Goal: Transaction & Acquisition: Purchase product/service

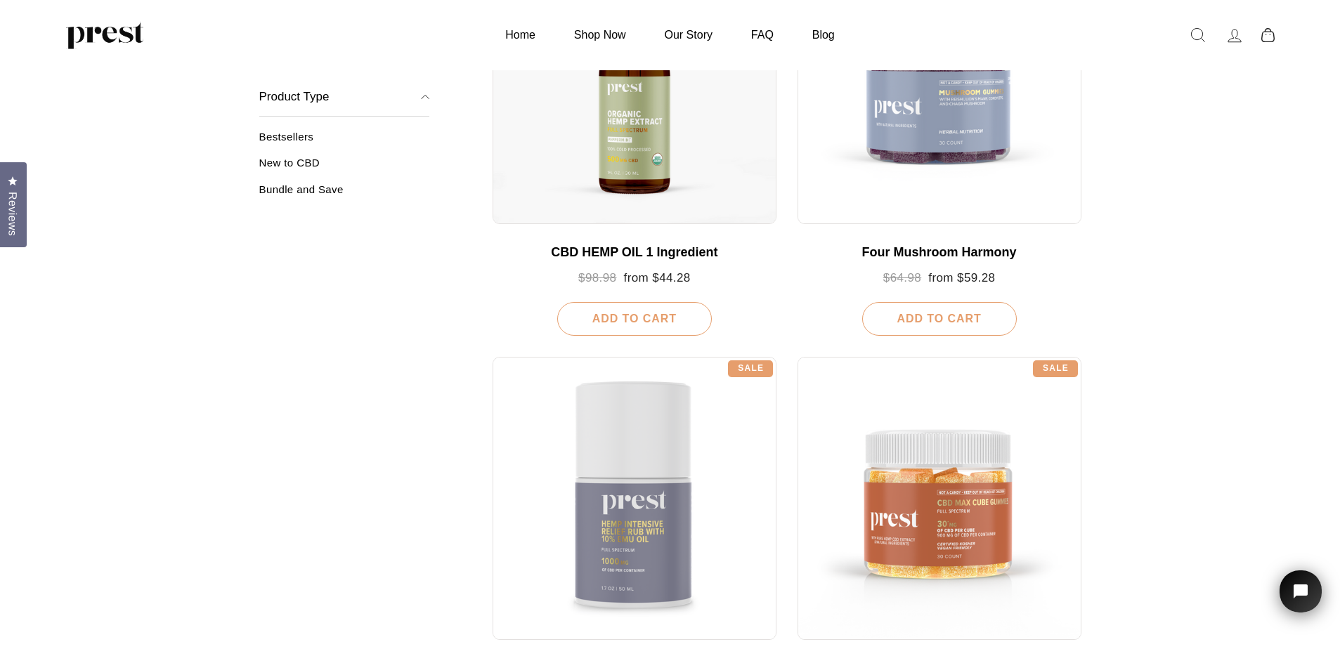
scroll to position [281, 0]
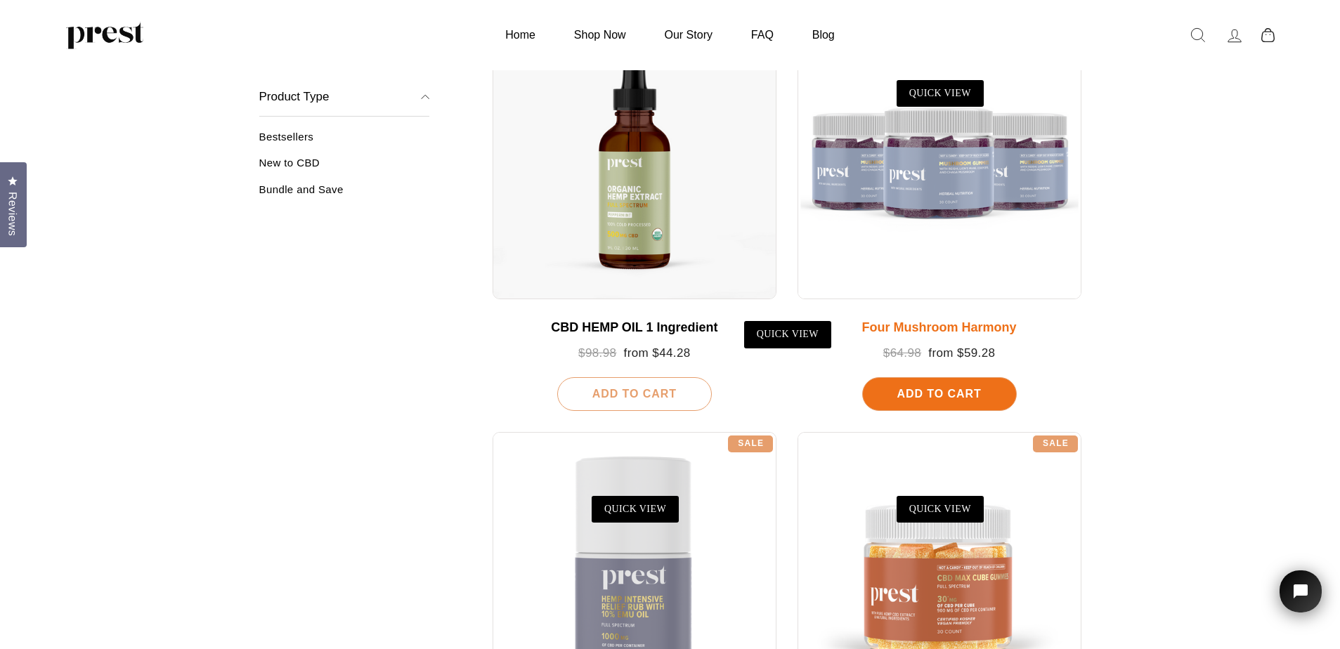
click at [942, 176] on div at bounding box center [940, 157] width 284 height 284
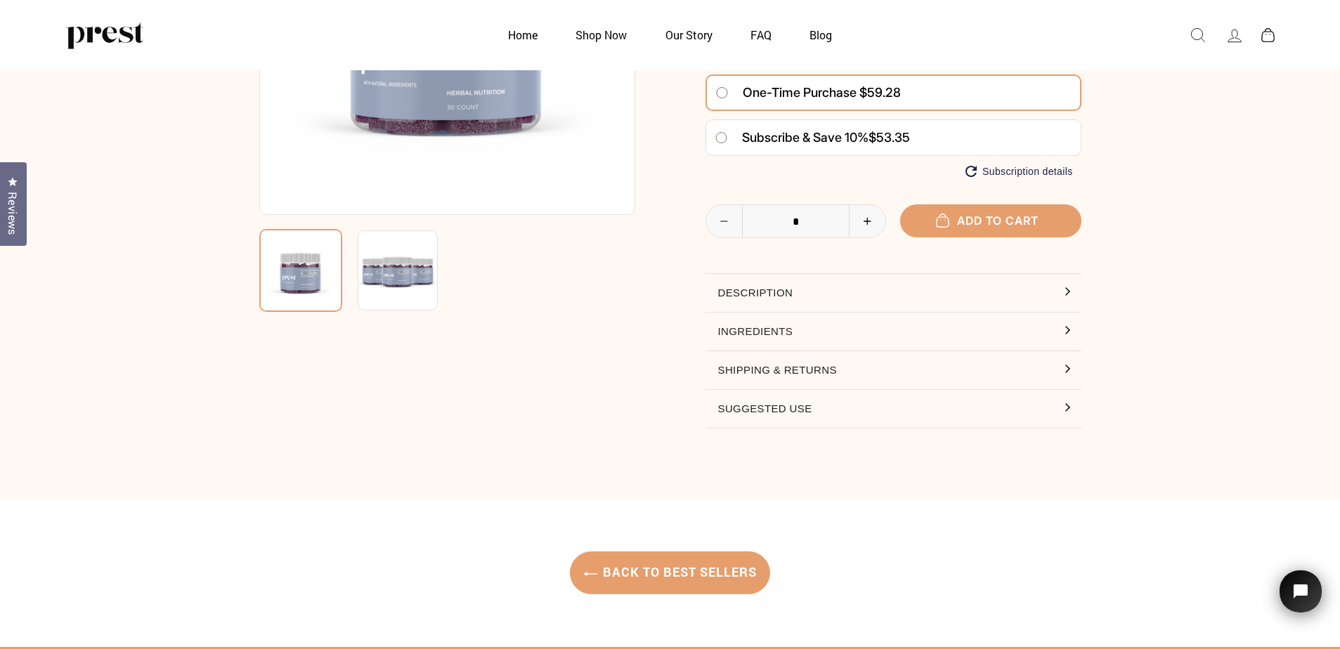
scroll to position [281, 0]
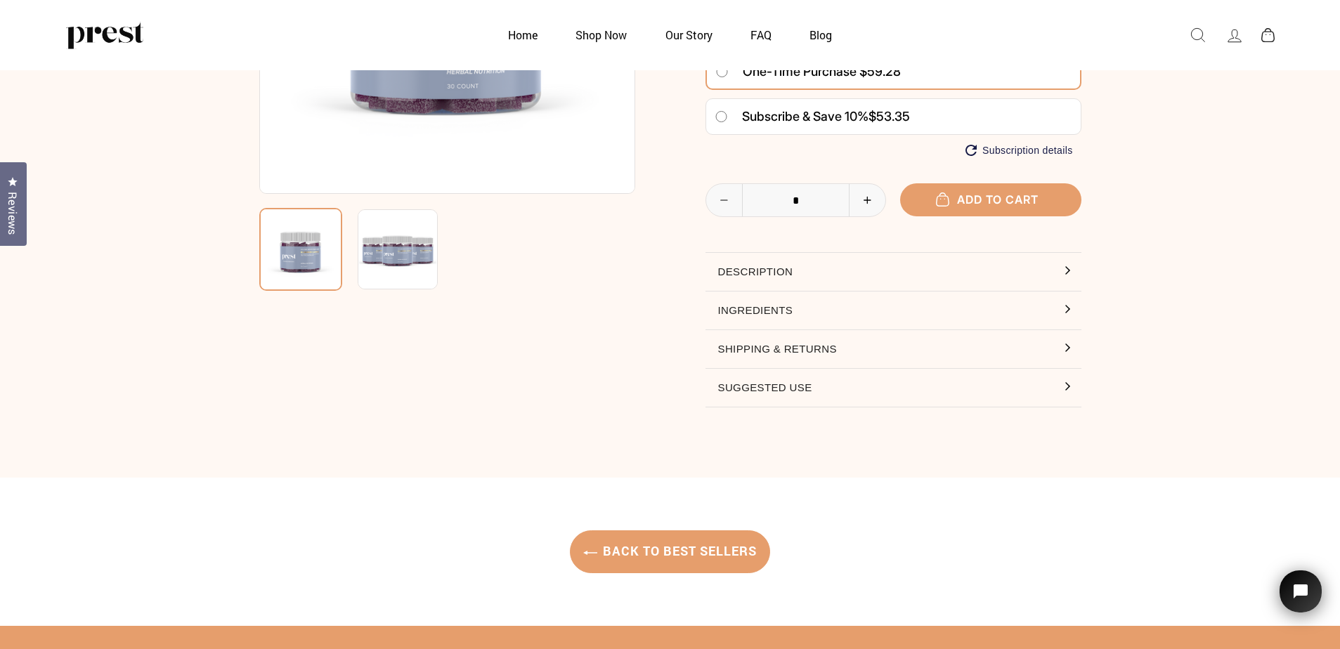
click at [769, 306] on button "Ingredients" at bounding box center [894, 311] width 376 height 38
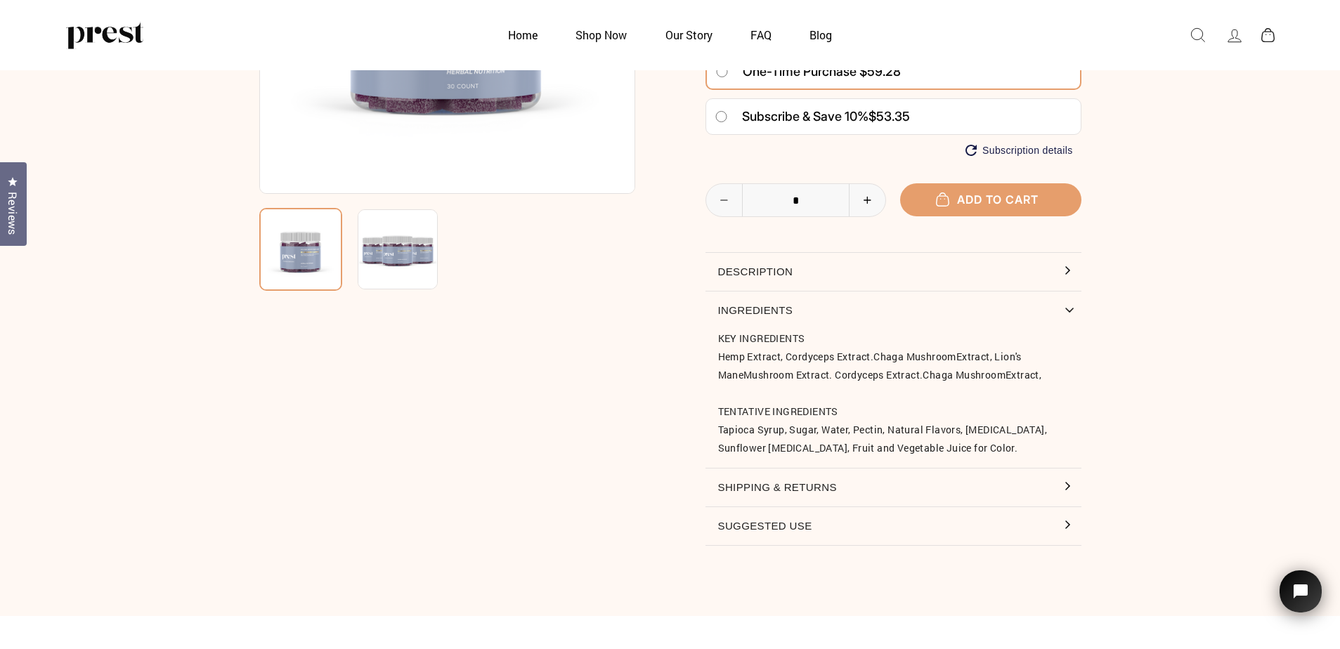
click at [771, 276] on button "Description" at bounding box center [894, 272] width 376 height 38
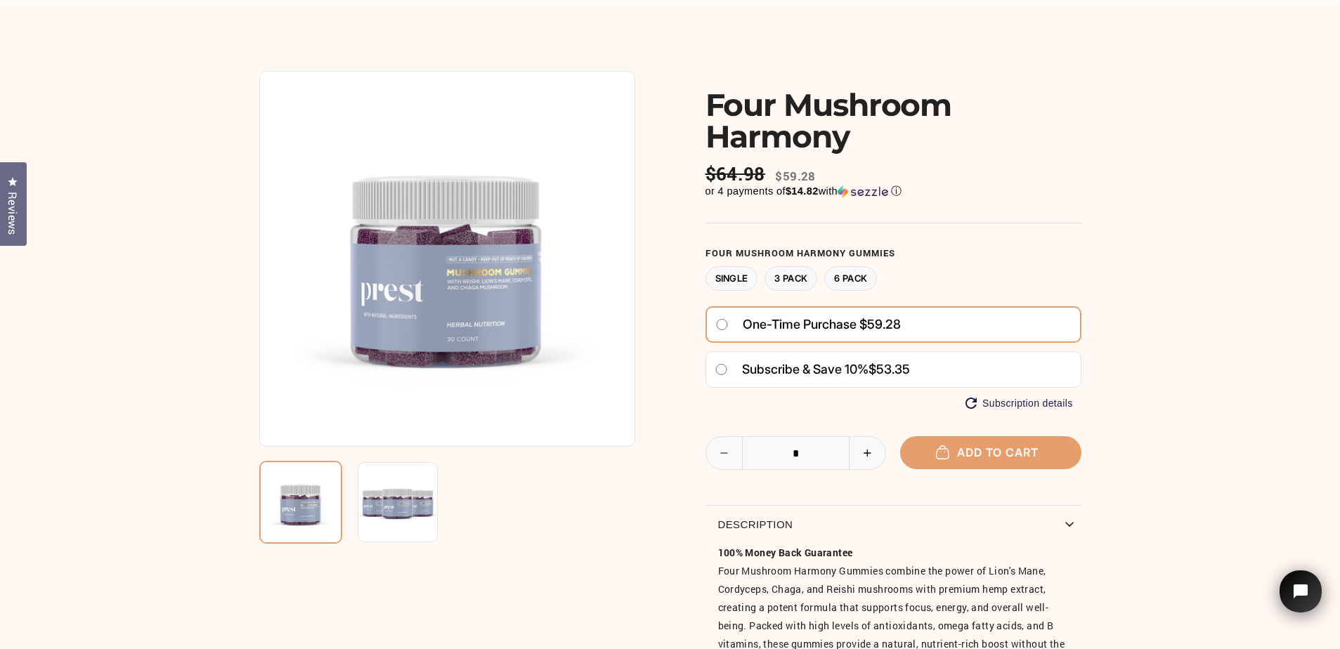
scroll to position [0, 0]
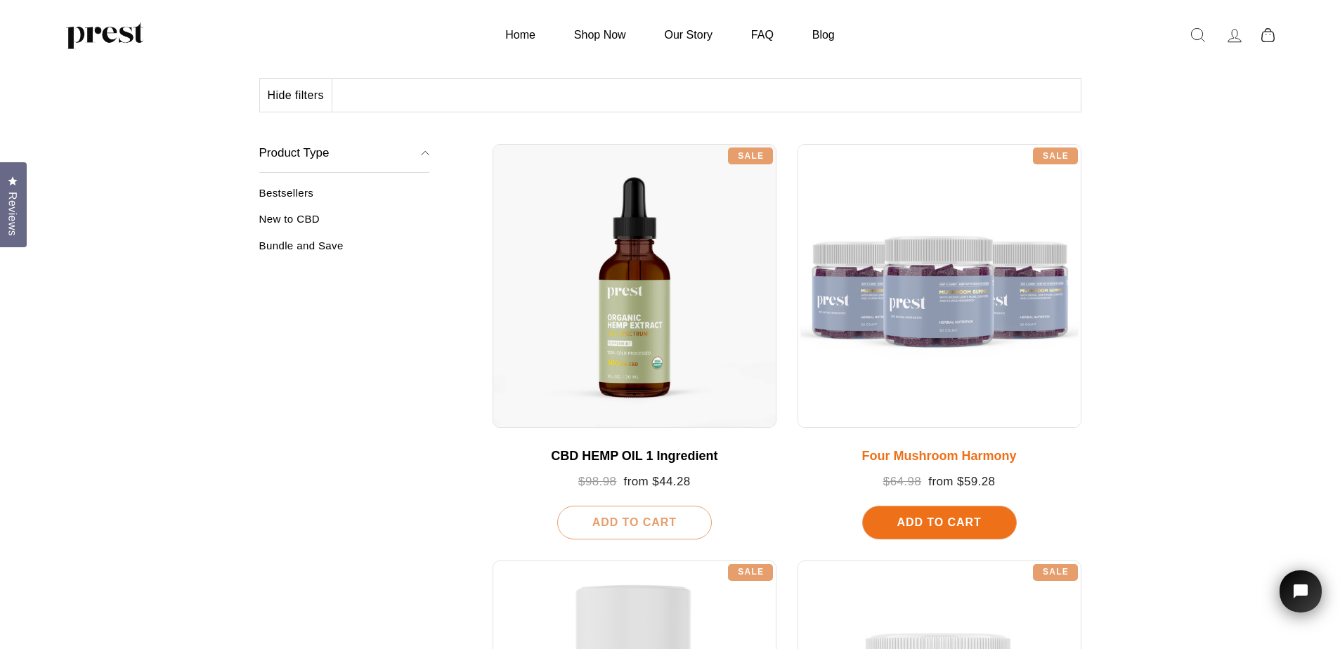
scroll to position [141, 0]
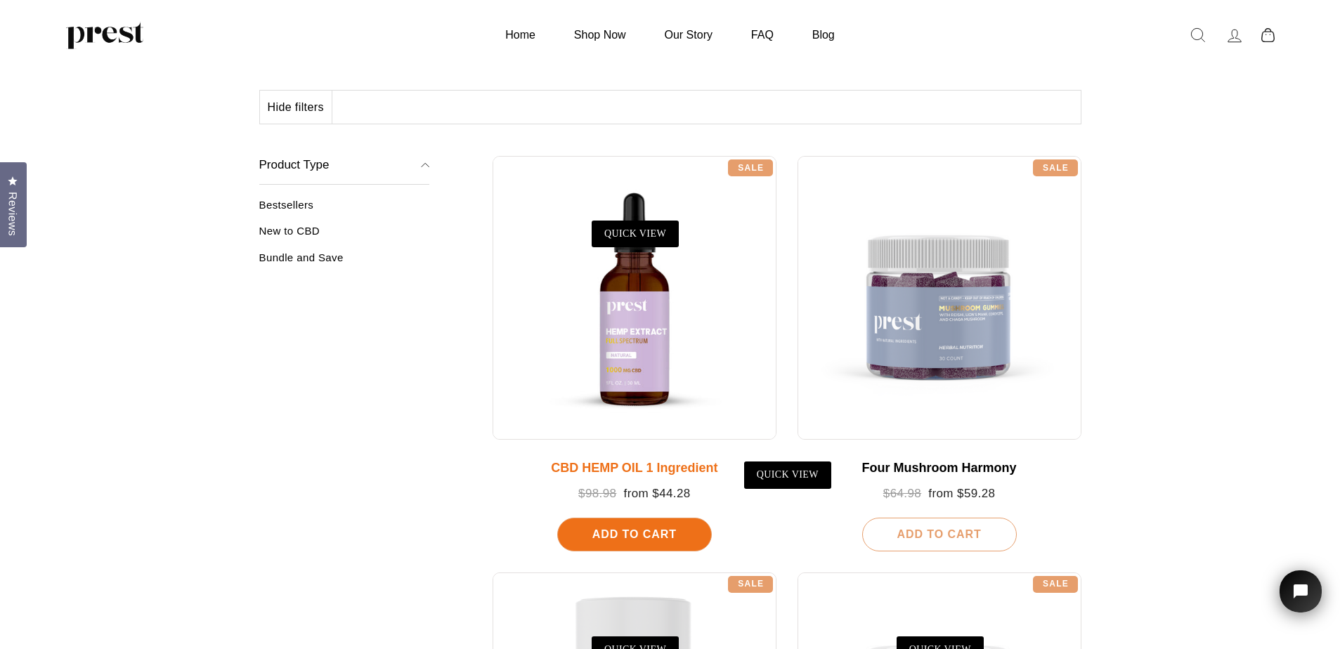
click at [600, 339] on div at bounding box center [635, 298] width 284 height 284
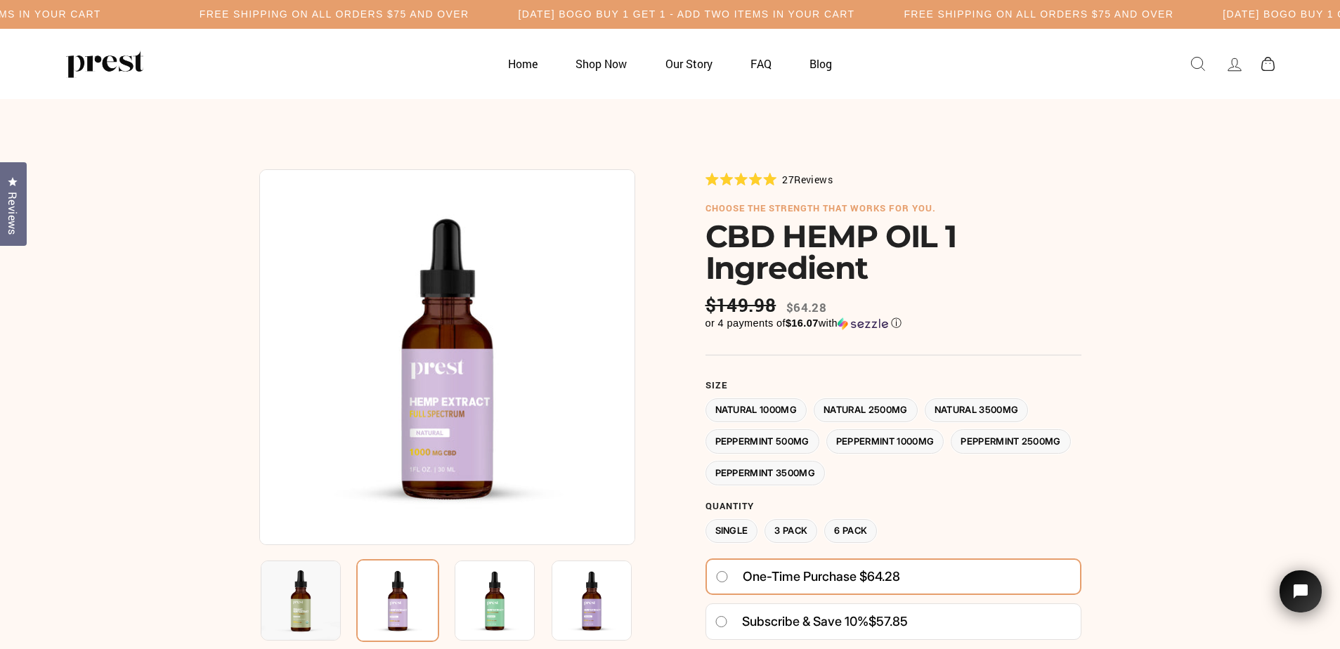
scroll to position [70, 0]
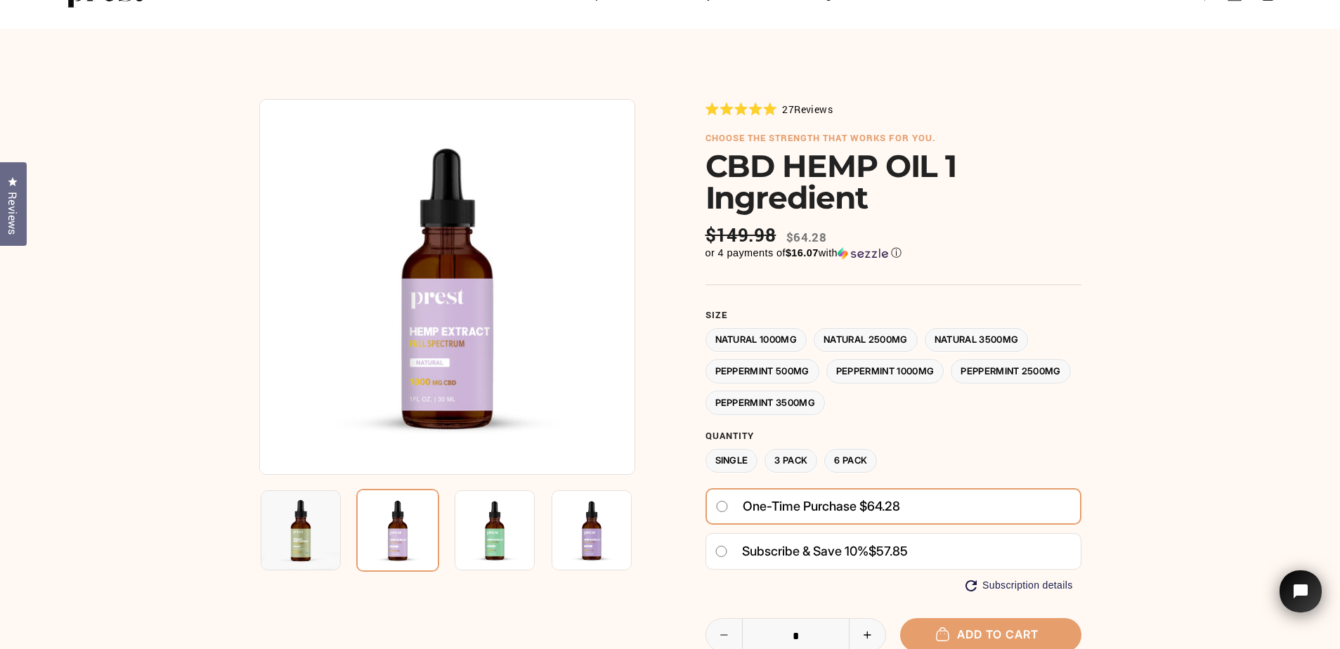
click at [764, 370] on label "Peppermint 500MG" at bounding box center [763, 371] width 114 height 25
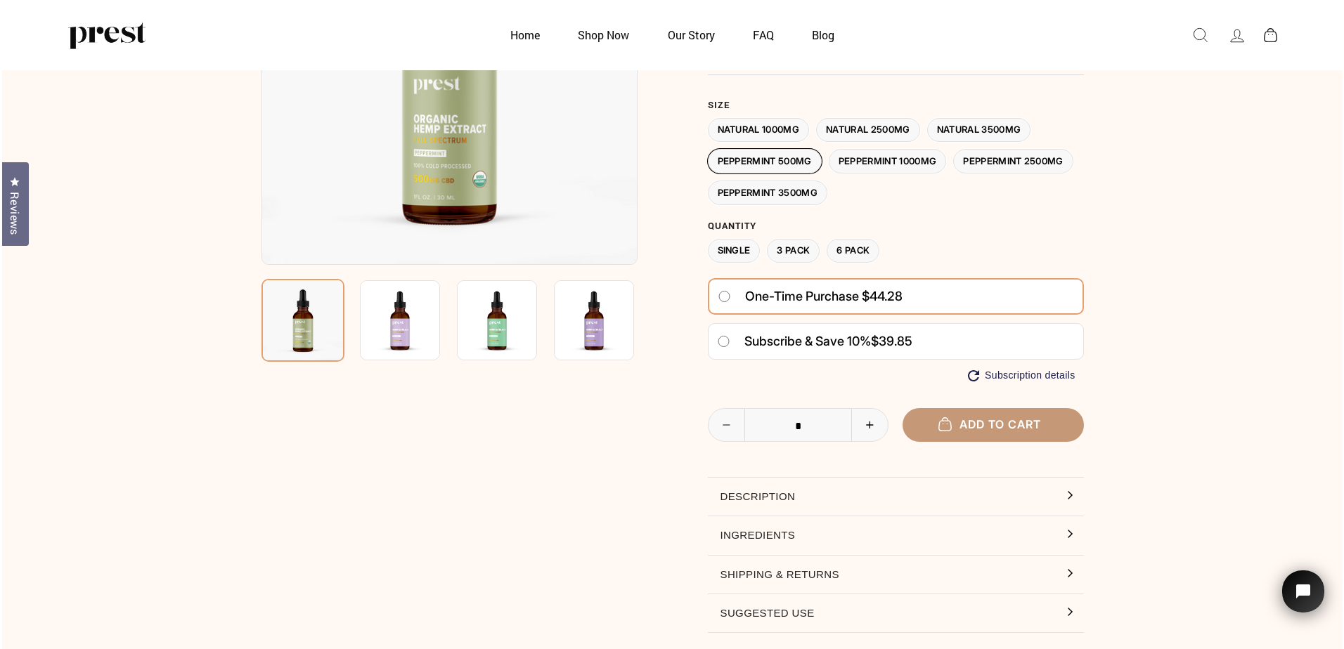
scroll to position [211, 0]
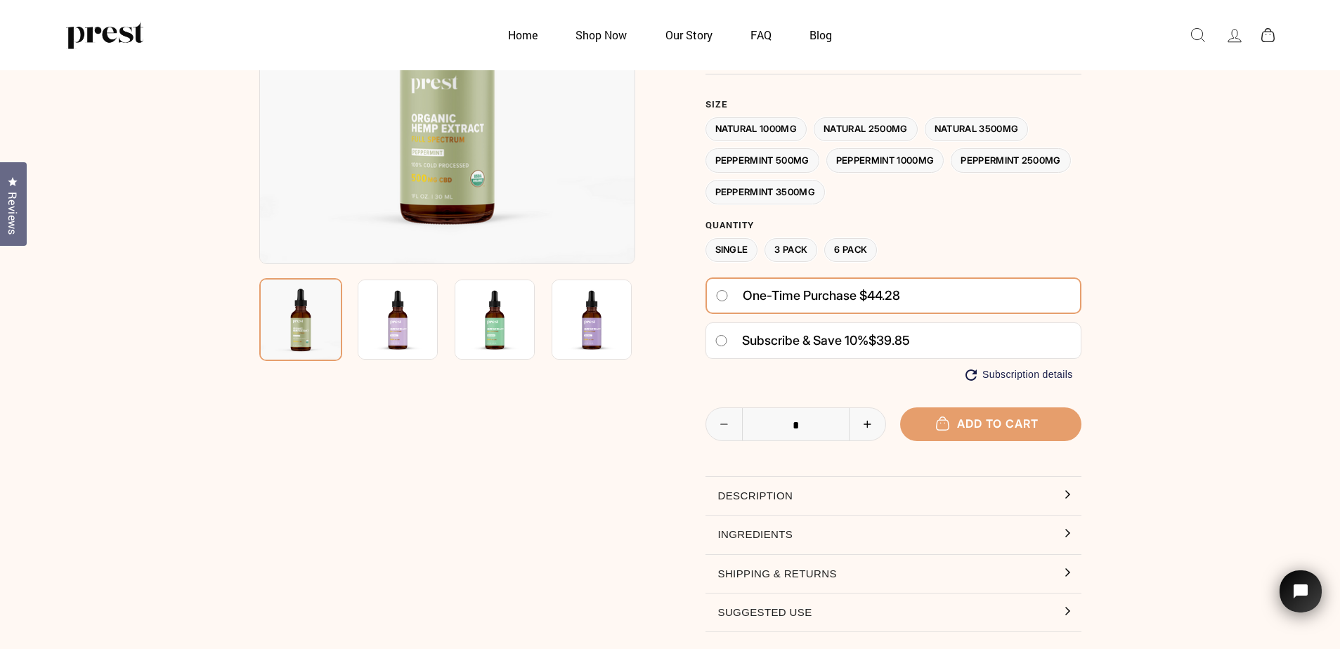
click at [877, 427] on icon "Increase item quantity by one" at bounding box center [867, 424] width 29 height 8
type input "*"
click at [1040, 429] on button "Add to cart" at bounding box center [990, 424] width 181 height 33
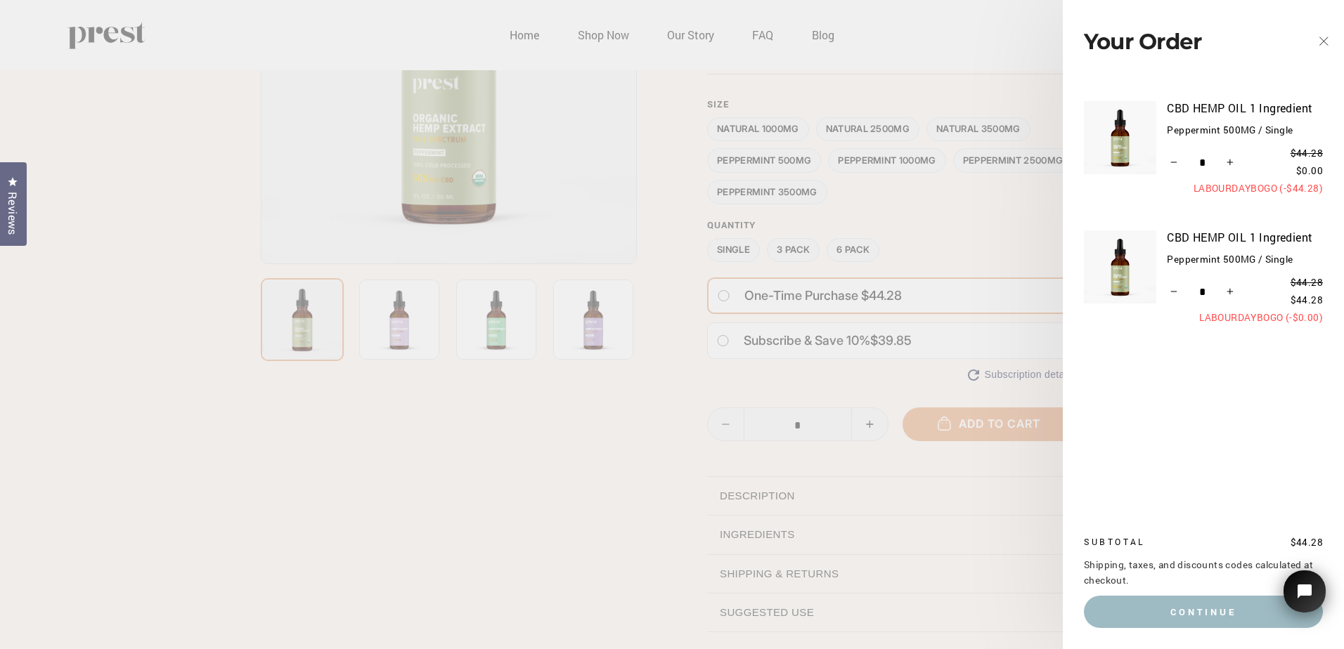
click at [981, 233] on main "27" at bounding box center [672, 334] width 1344 height 1033
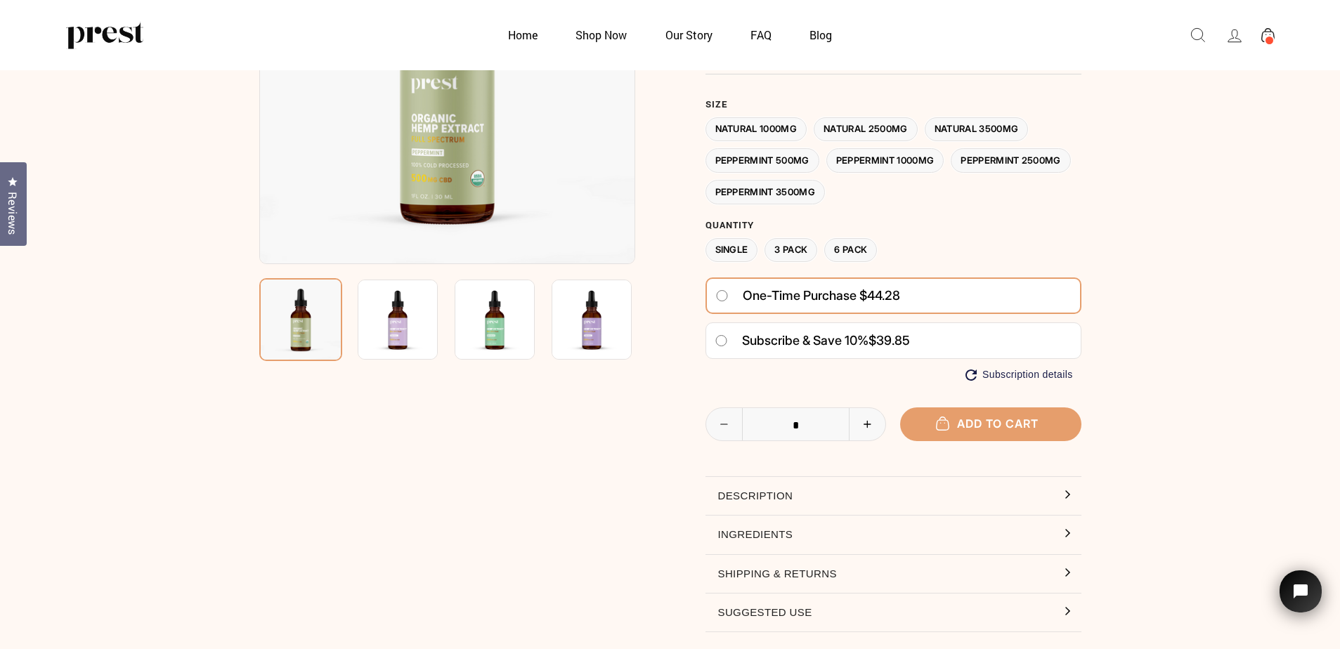
click at [882, 164] on label "Peppermint 1000MG" at bounding box center [886, 160] width 118 height 25
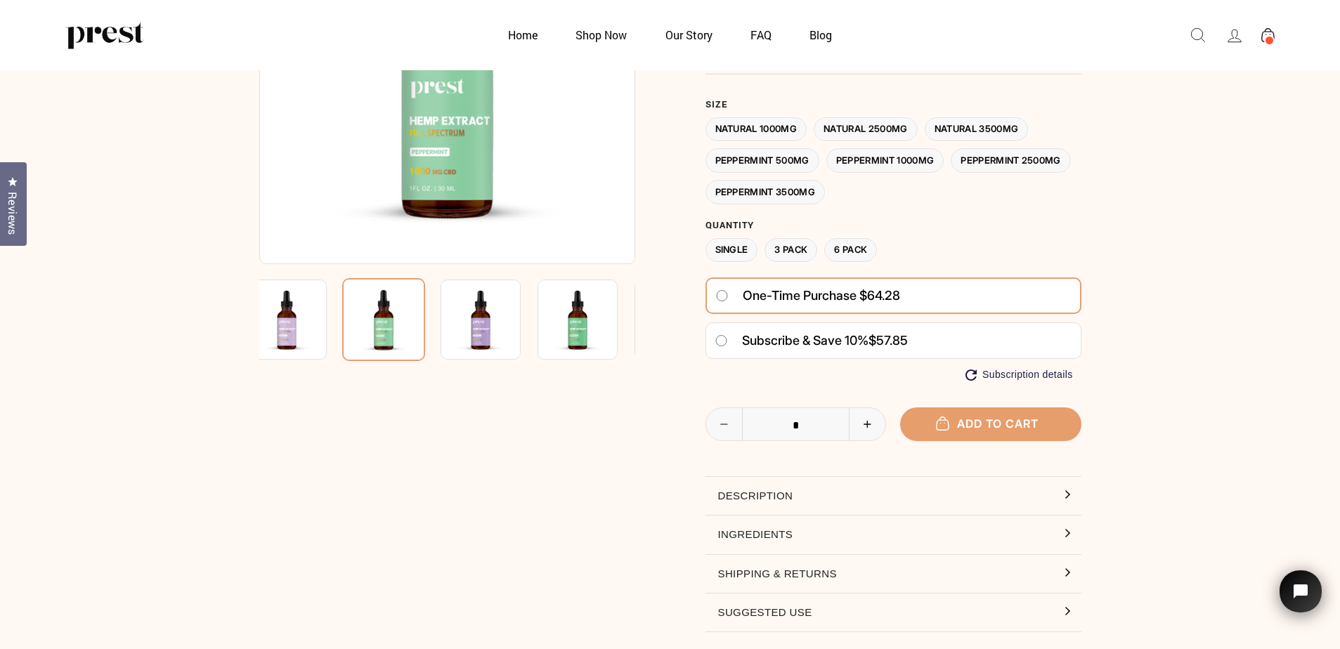
click at [775, 163] on label "Peppermint 500MG" at bounding box center [763, 160] width 114 height 25
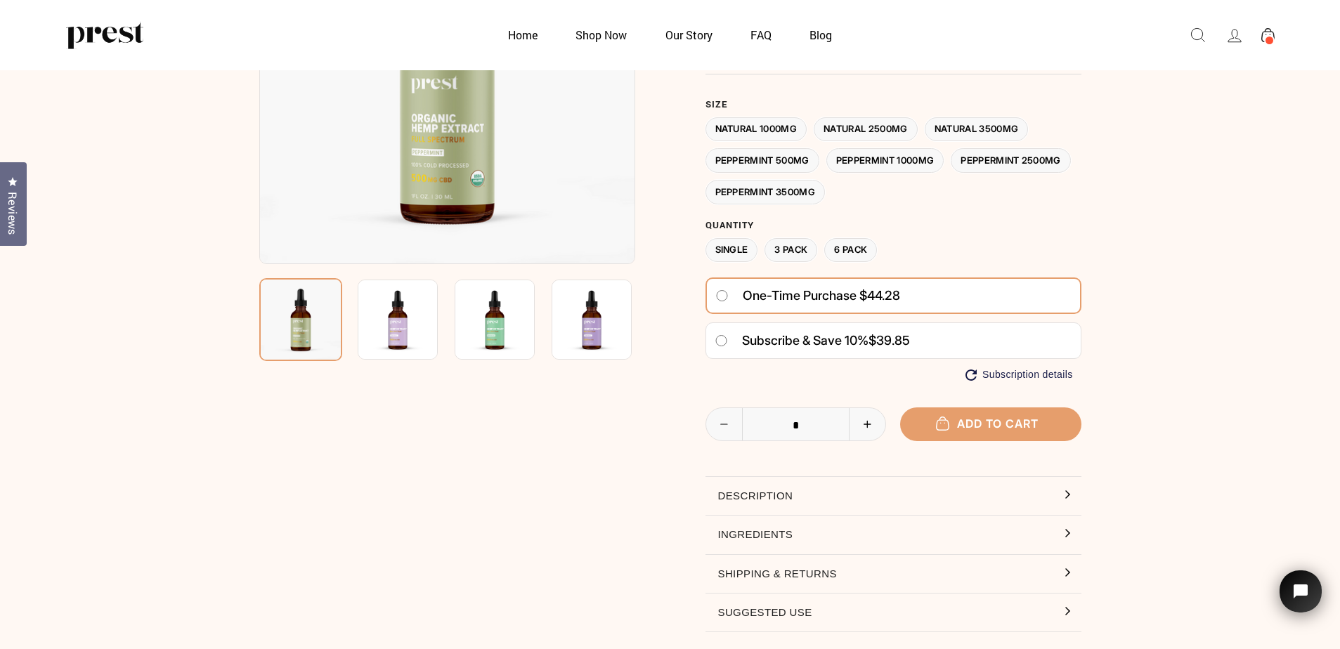
click at [1270, 34] on icon at bounding box center [1268, 35] width 13 height 15
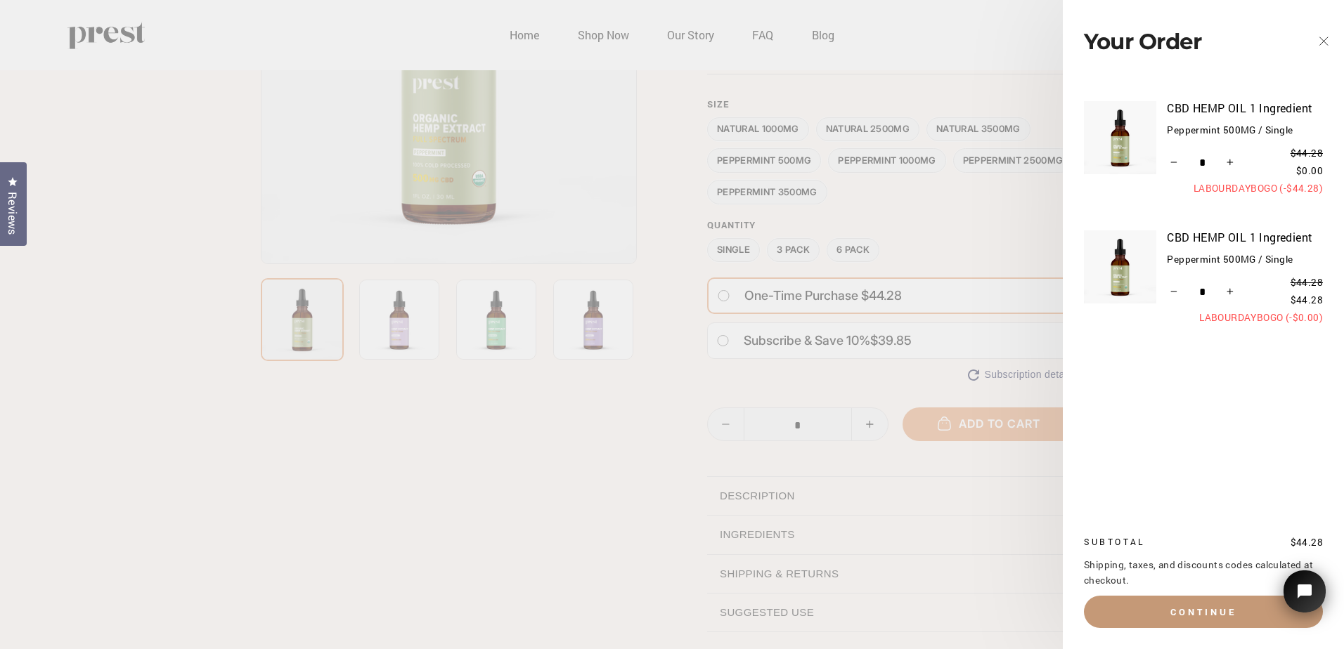
click at [1201, 609] on button "Continue" at bounding box center [1203, 612] width 239 height 32
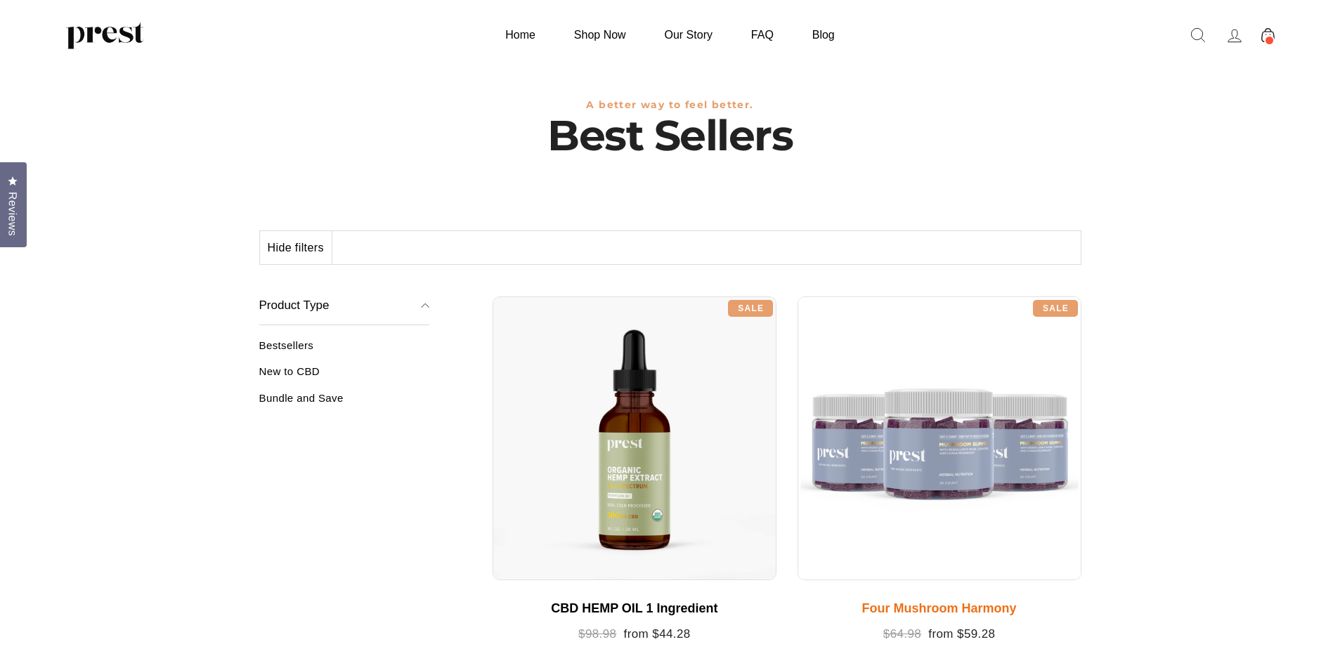
scroll to position [141, 0]
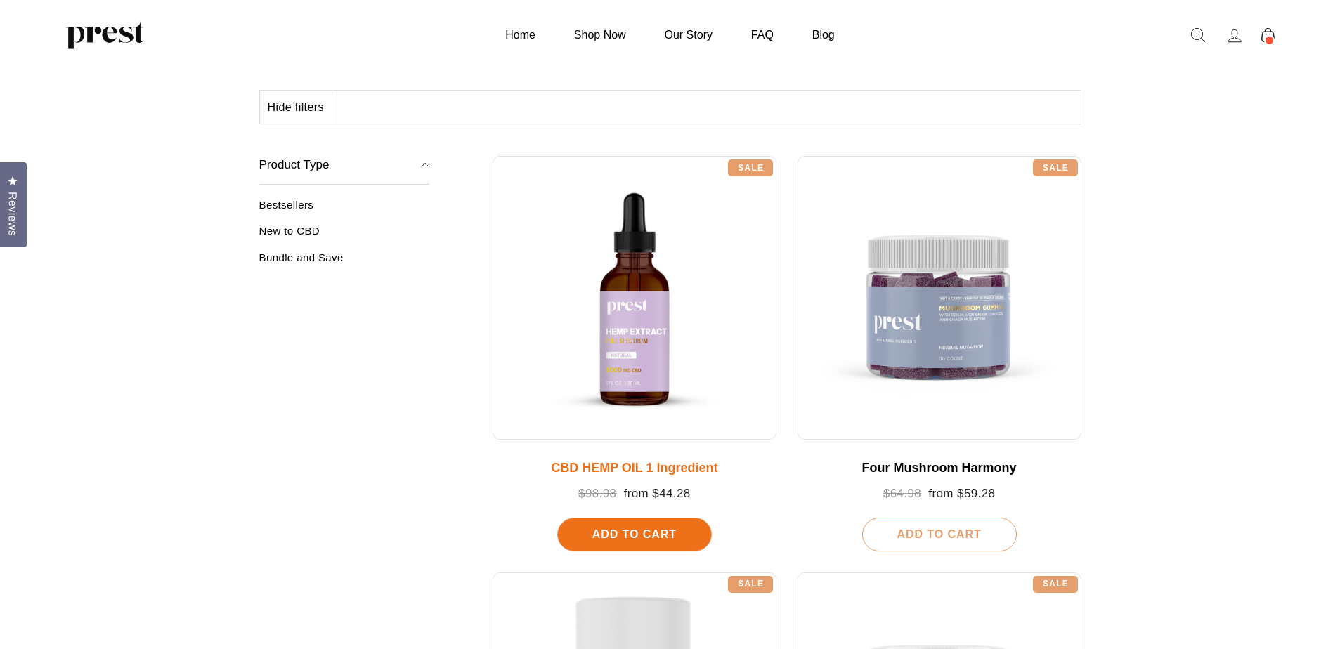
click at [636, 317] on div at bounding box center [635, 298] width 284 height 284
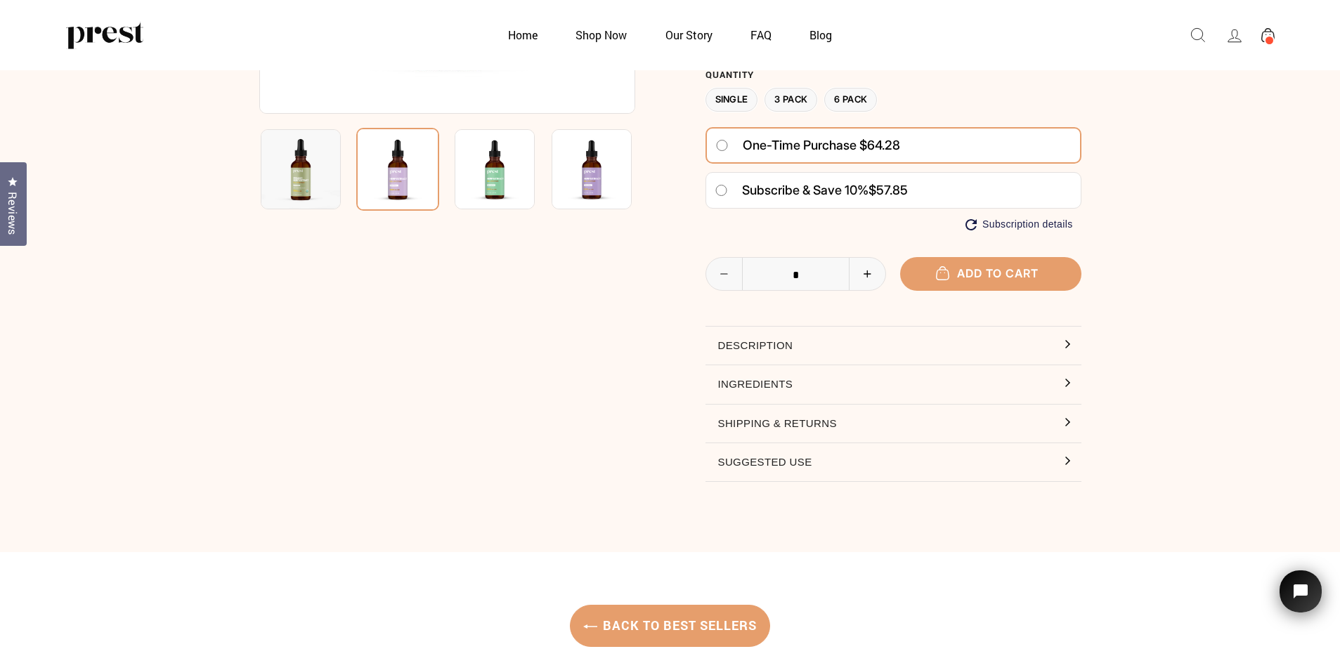
scroll to position [422, 0]
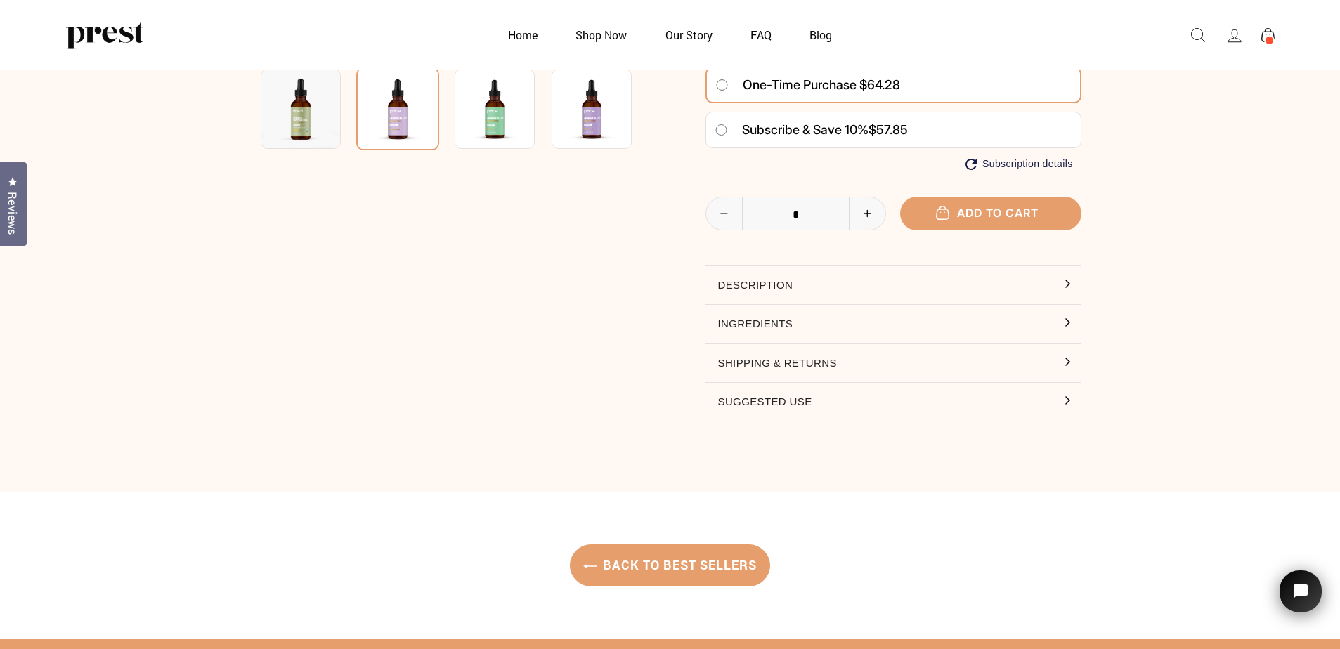
click at [809, 287] on button "Description" at bounding box center [894, 285] width 376 height 38
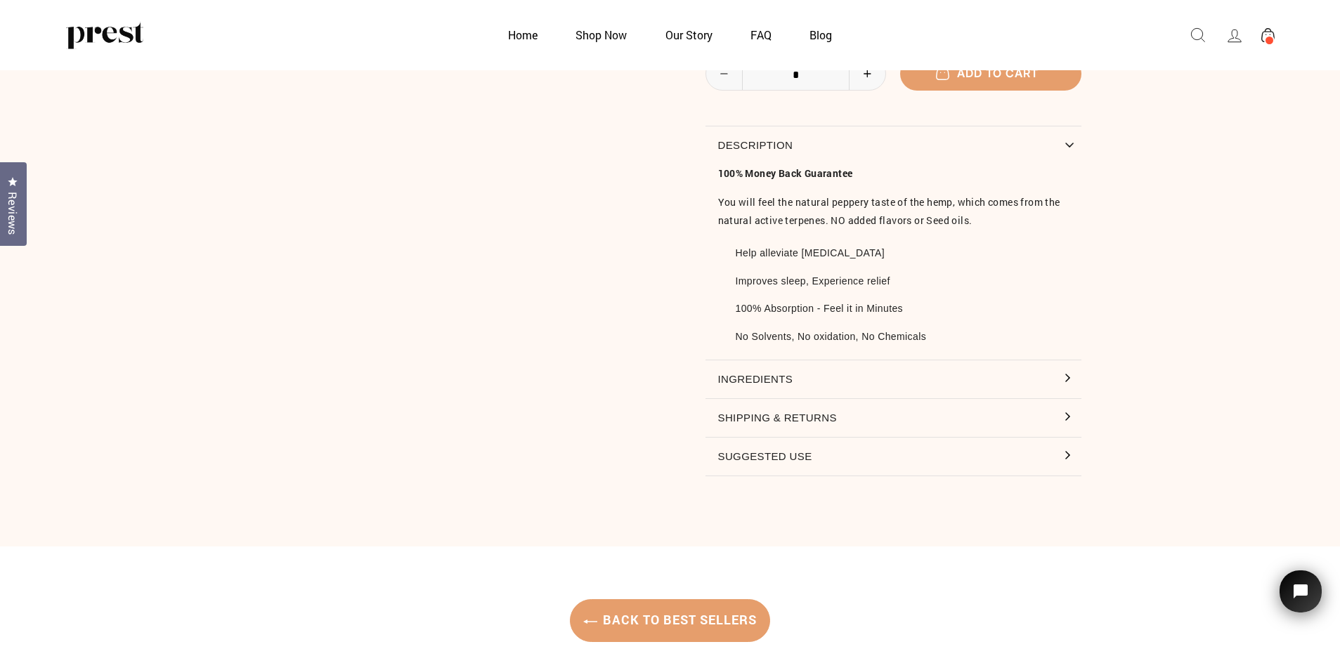
scroll to position [562, 0]
click at [851, 375] on button "Ingredients" at bounding box center [894, 379] width 376 height 38
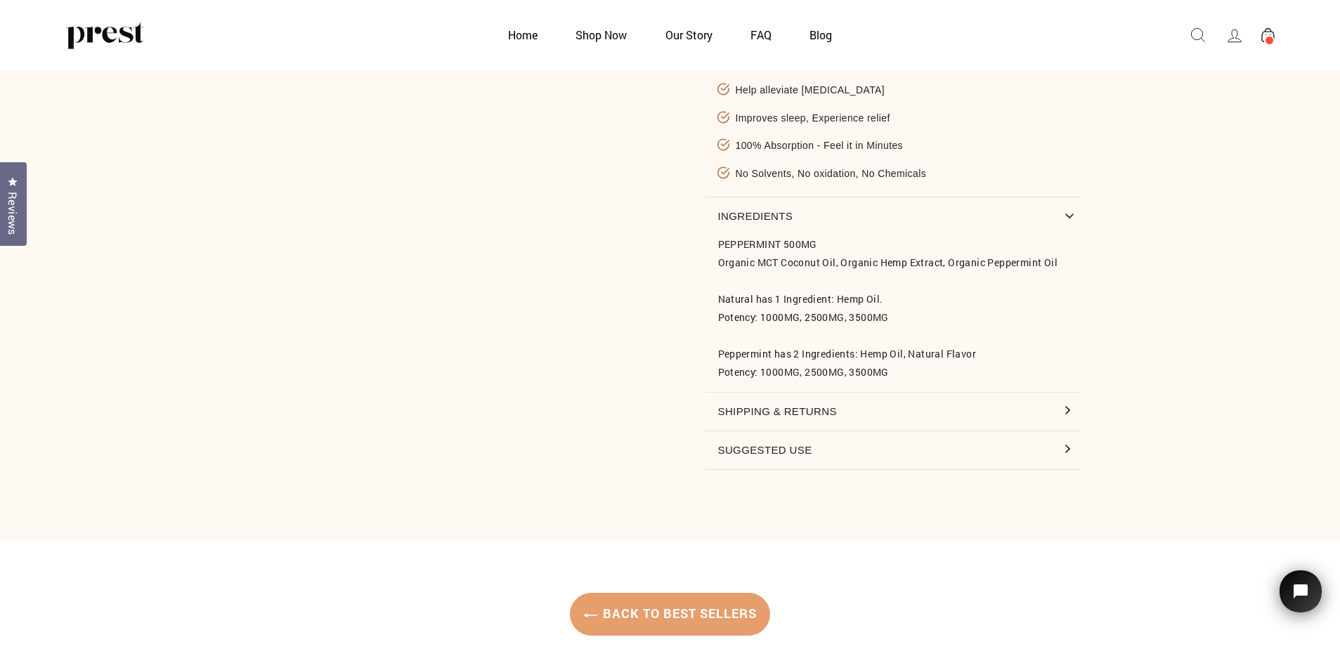
scroll to position [773, 0]
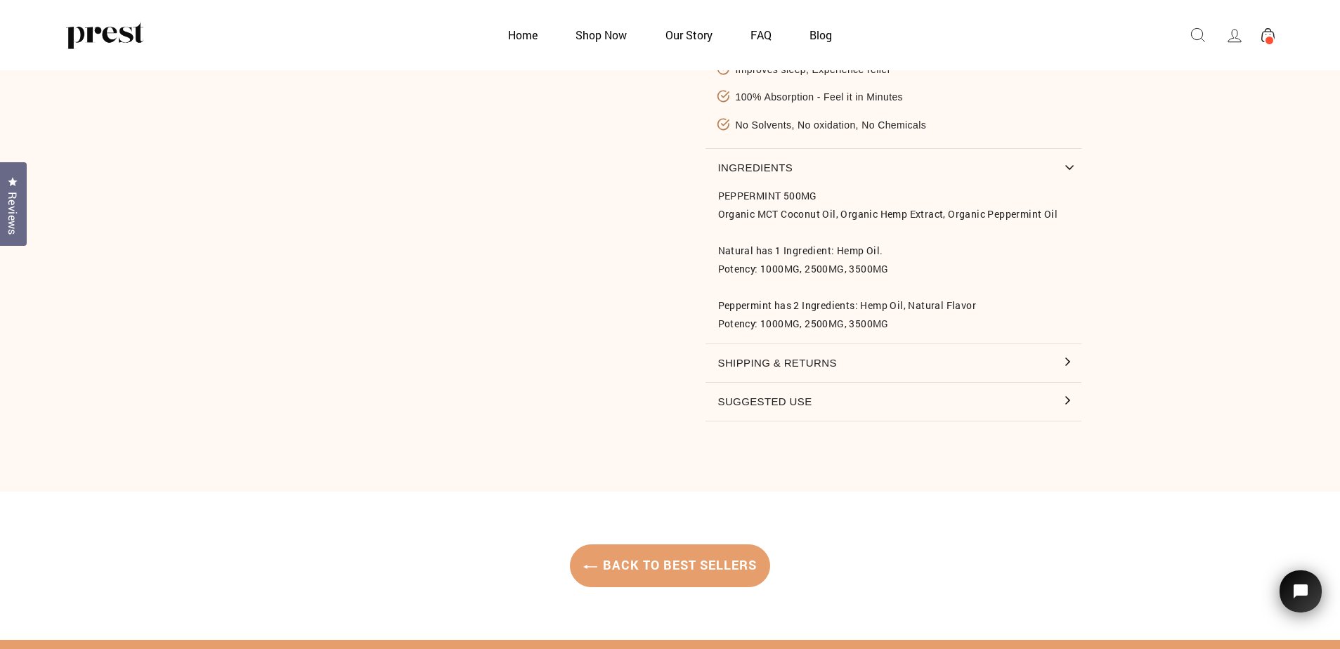
click at [805, 400] on button "Suggested Use" at bounding box center [894, 402] width 376 height 38
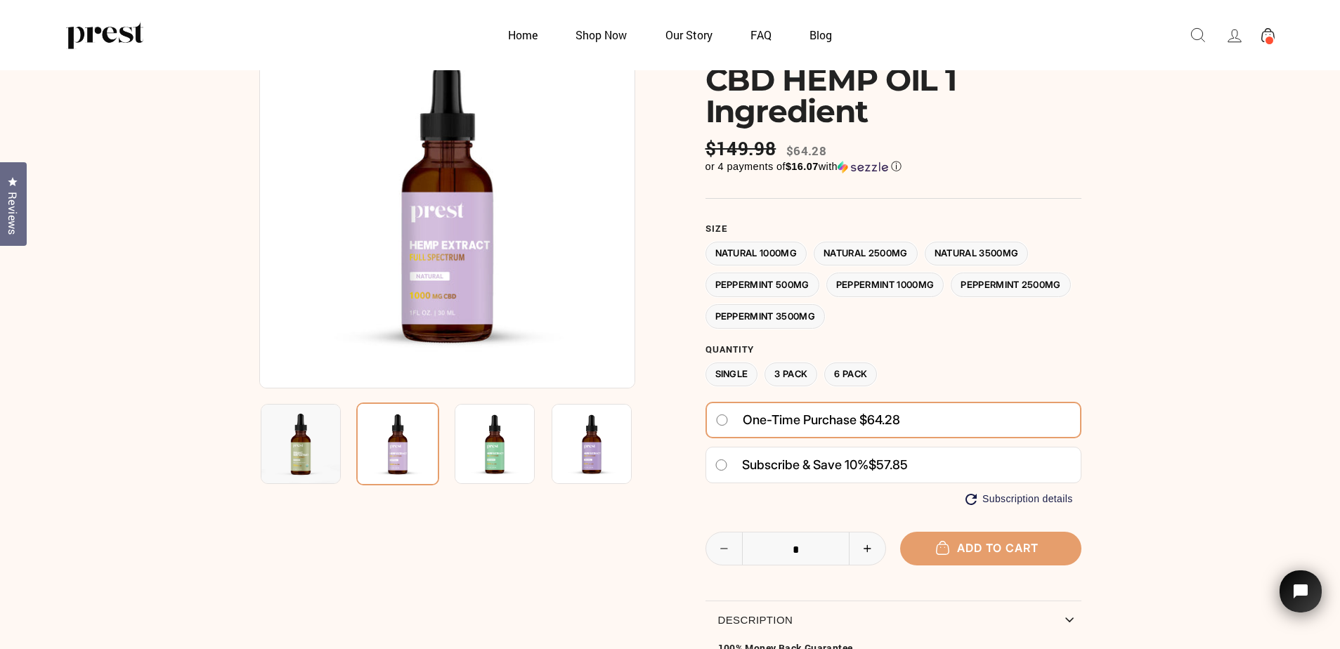
scroll to position [70, 0]
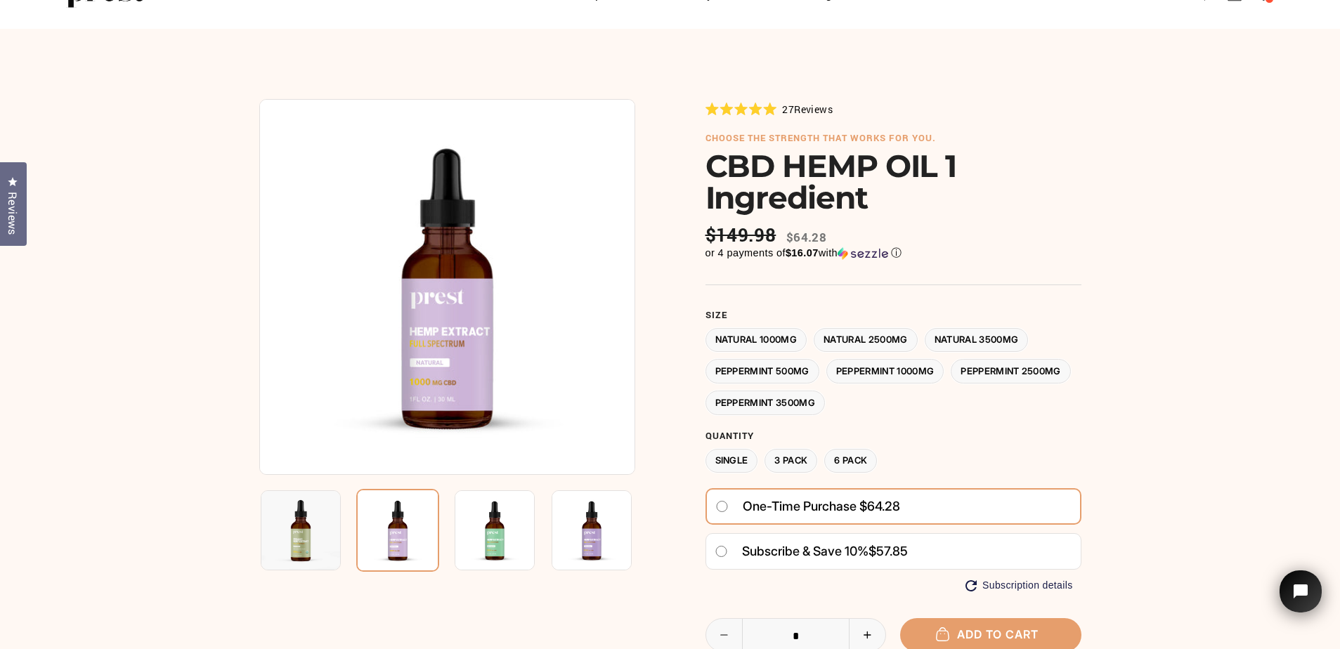
click at [907, 368] on label "Peppermint 1000MG" at bounding box center [886, 371] width 118 height 25
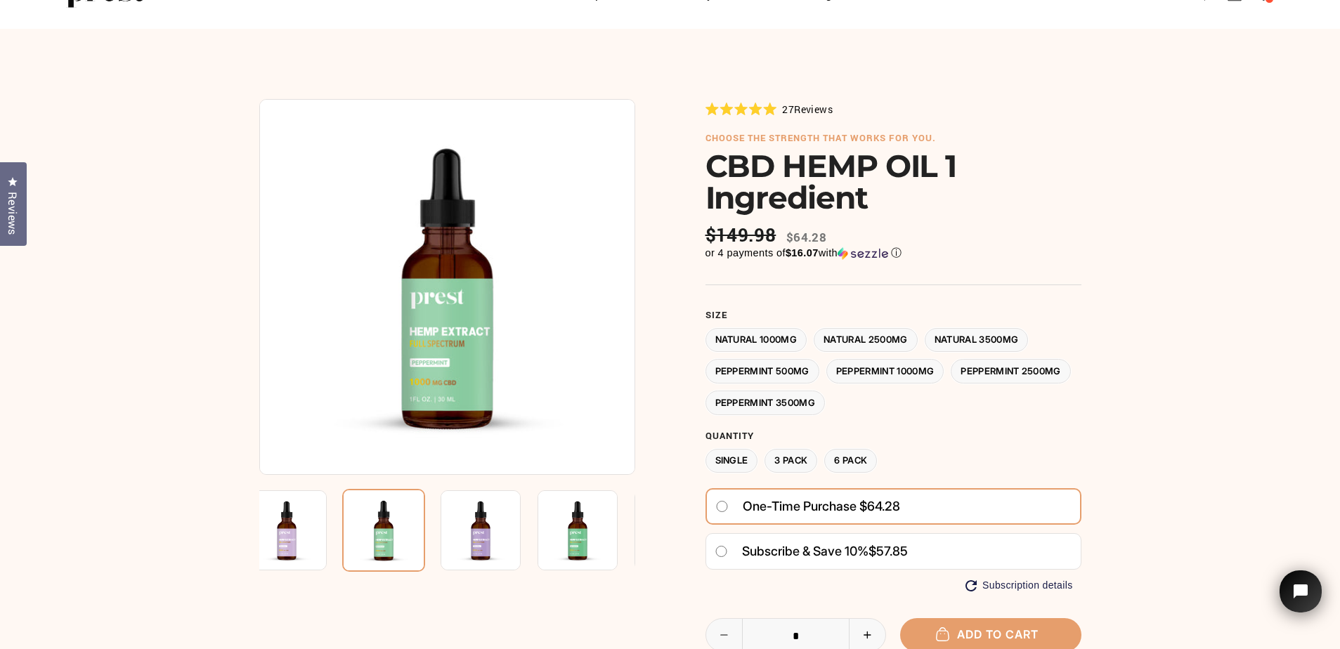
click at [790, 342] on label "Natural 1000MG" at bounding box center [757, 340] width 102 height 25
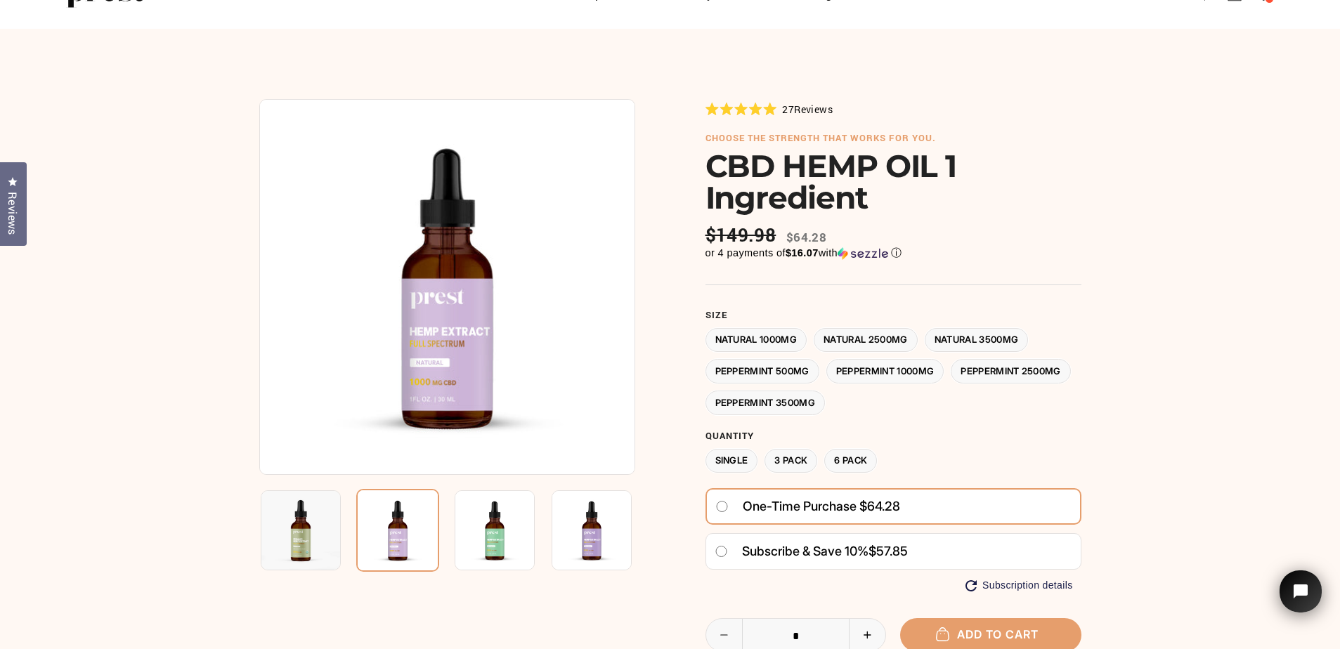
click at [897, 340] on label "Natural 2500MG" at bounding box center [866, 340] width 104 height 25
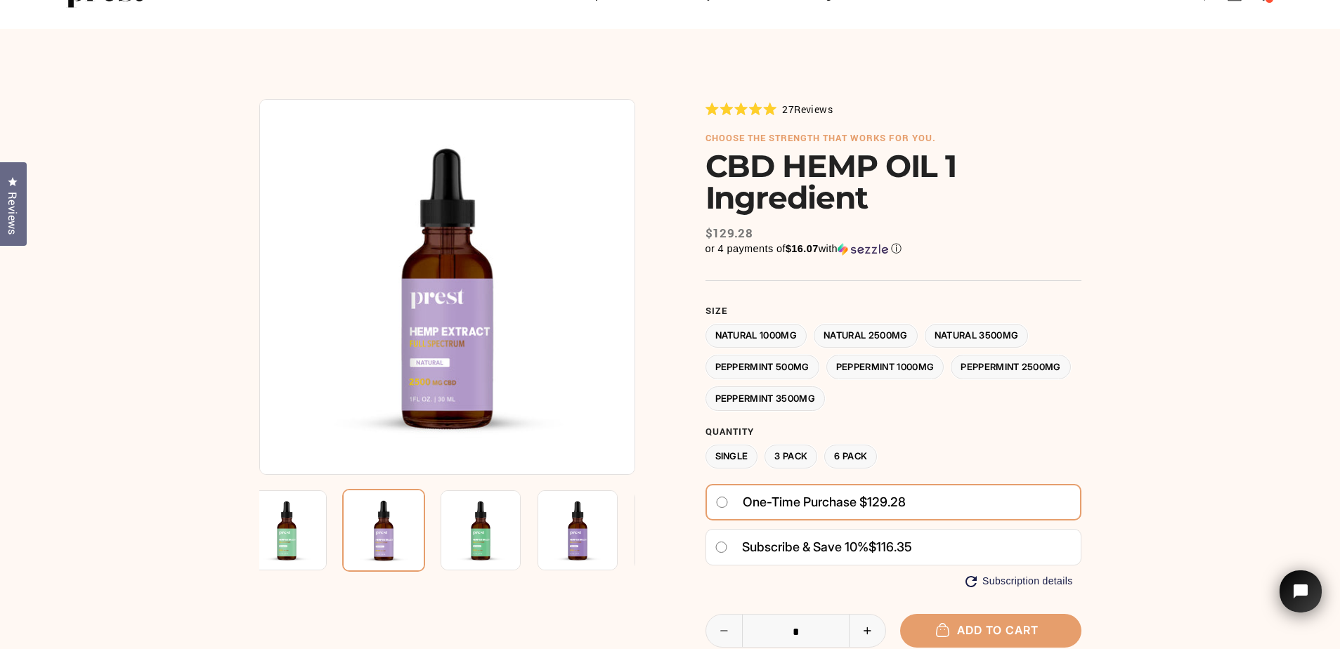
click at [771, 334] on label "Natural 1000MG" at bounding box center [757, 336] width 102 height 25
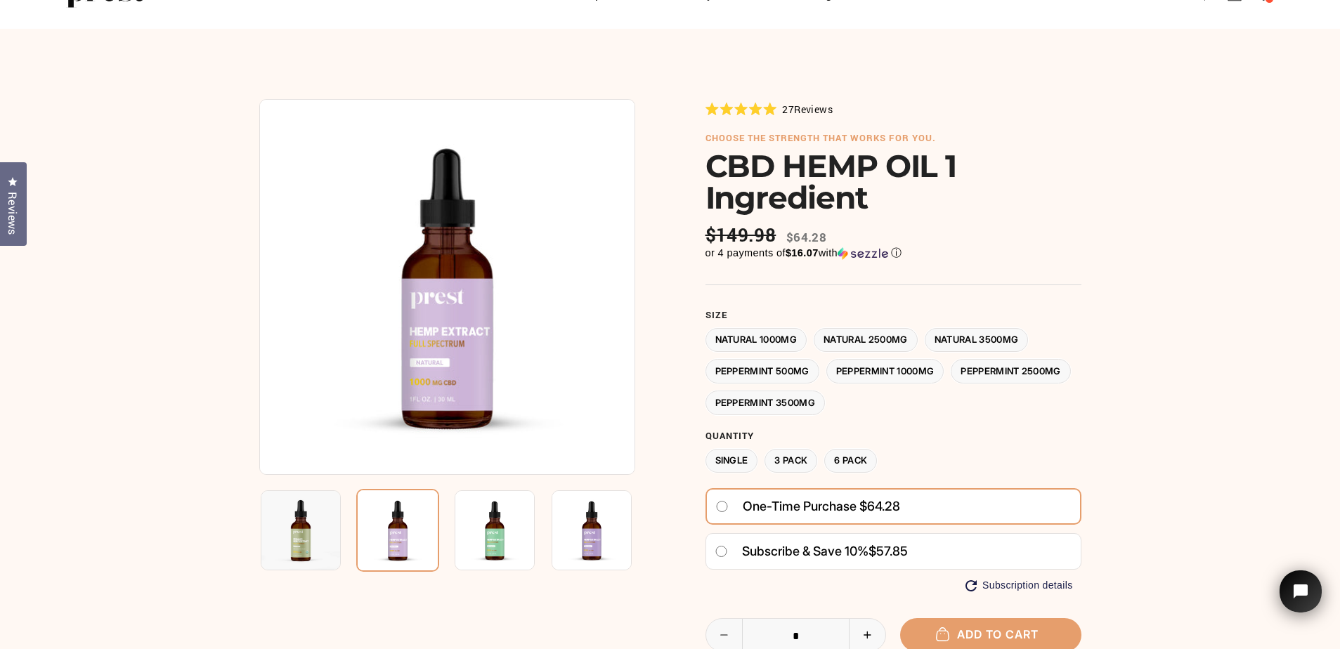
click at [826, 399] on label "Peppermint 3500MG" at bounding box center [766, 403] width 120 height 25
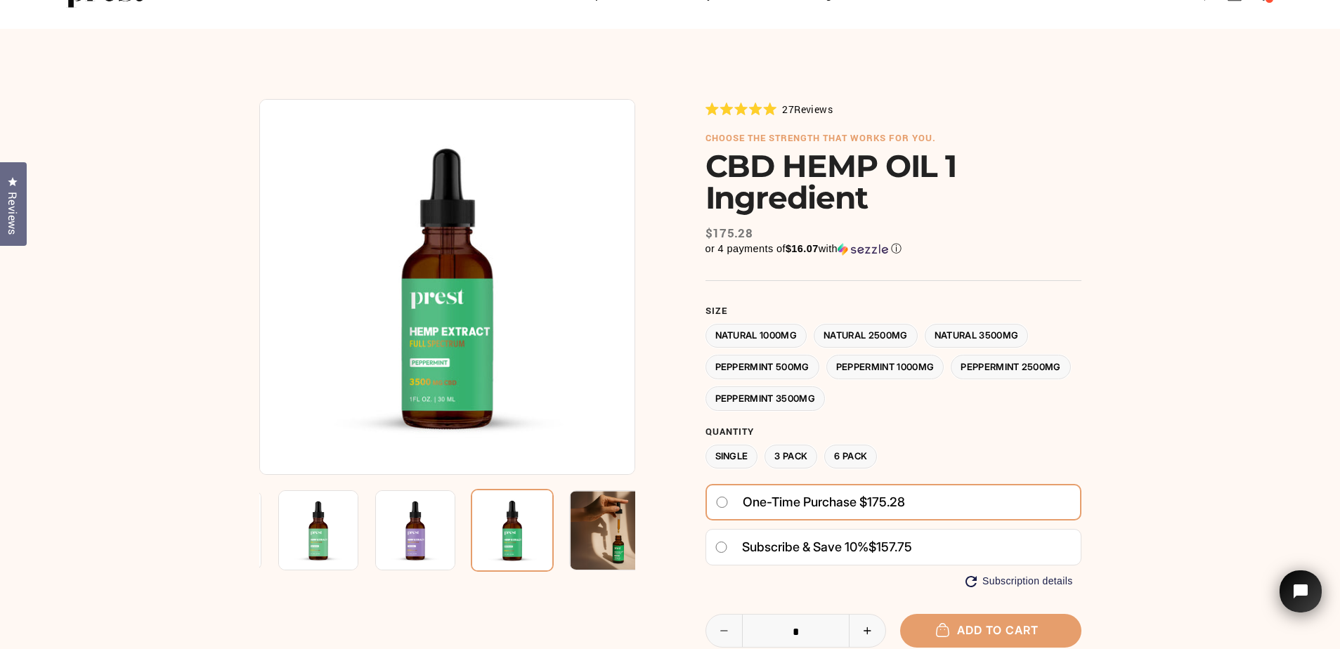
click at [781, 369] on label "Peppermint 500MG" at bounding box center [763, 367] width 114 height 25
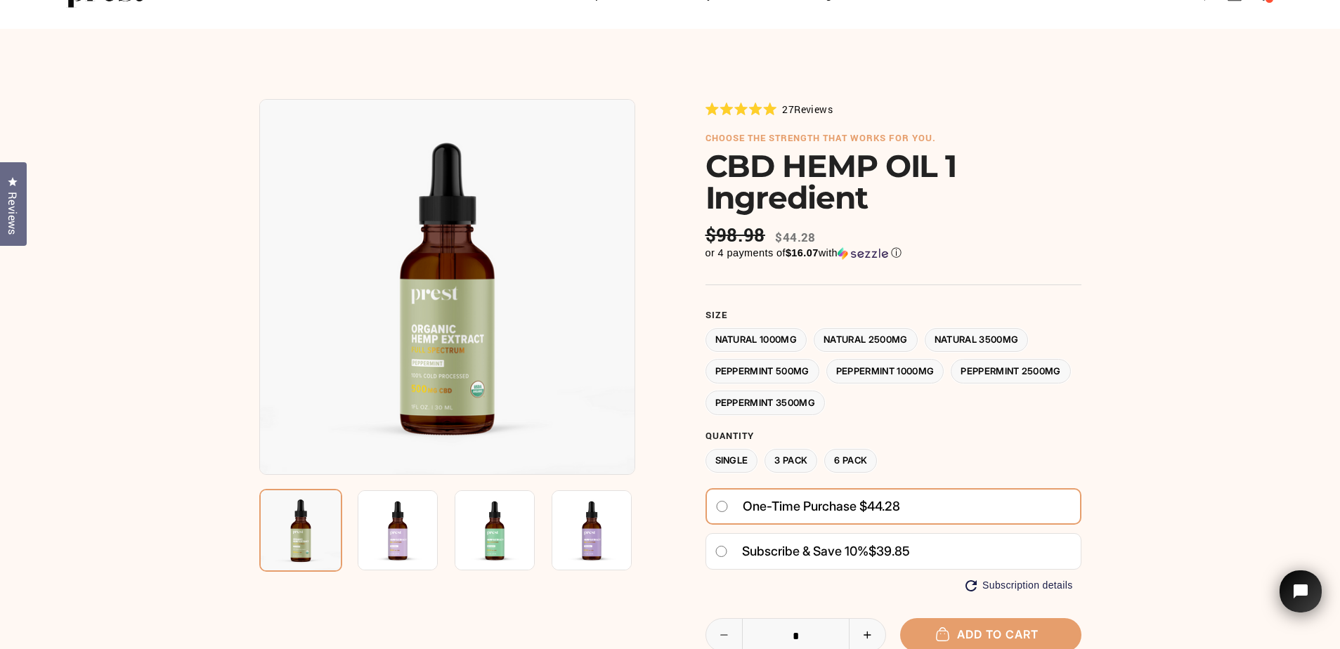
click at [886, 372] on label "Peppermint 1000MG" at bounding box center [886, 371] width 118 height 25
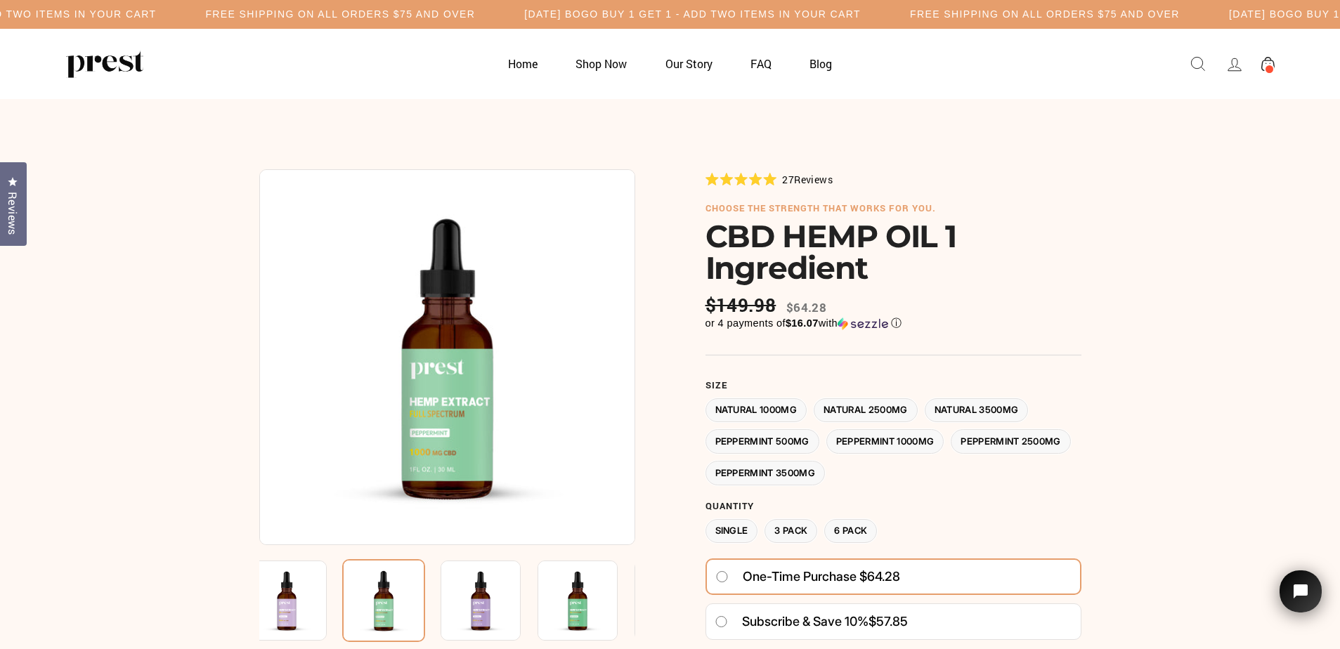
click at [768, 446] on label "Peppermint 500MG" at bounding box center [763, 441] width 114 height 25
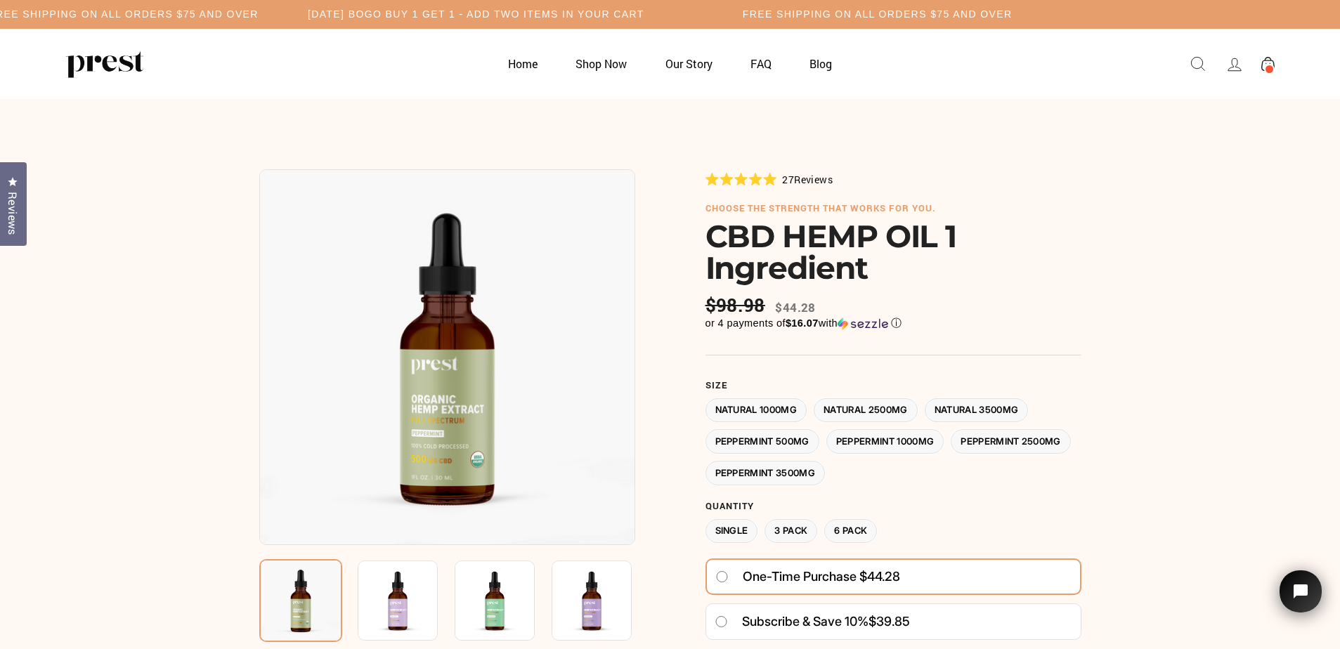
click at [805, 177] on span "Reviews" at bounding box center [813, 179] width 39 height 13
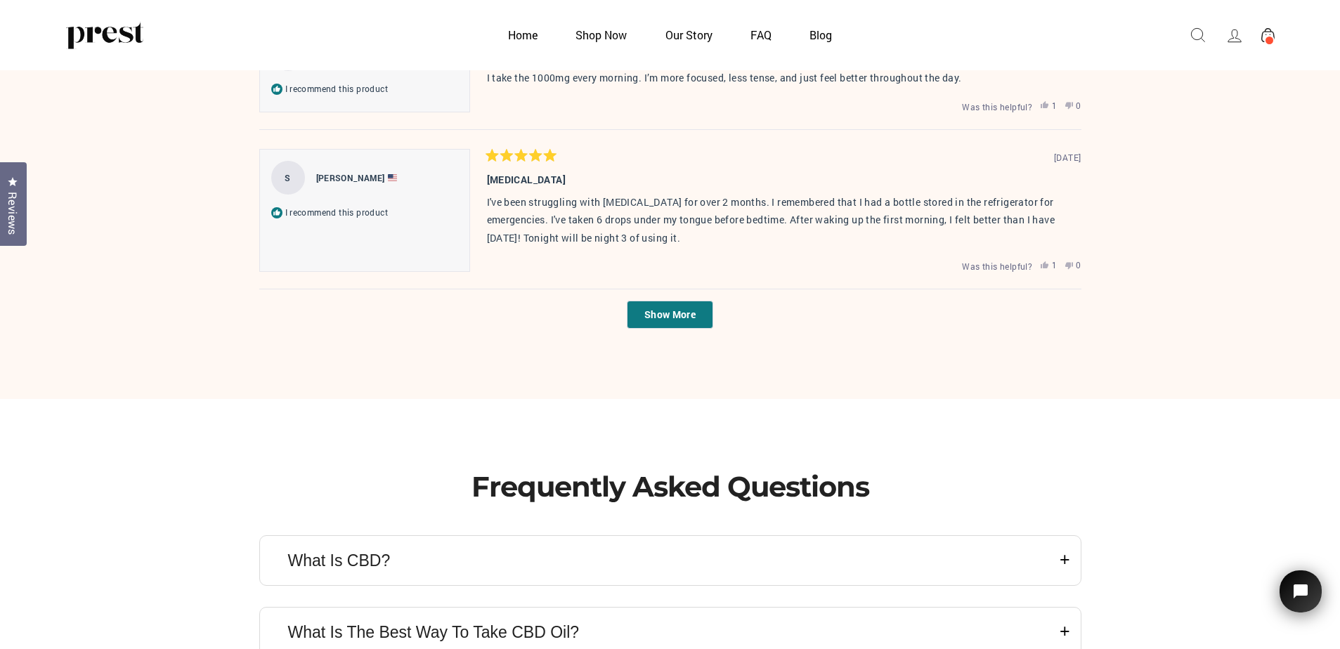
scroll to position [4153, 0]
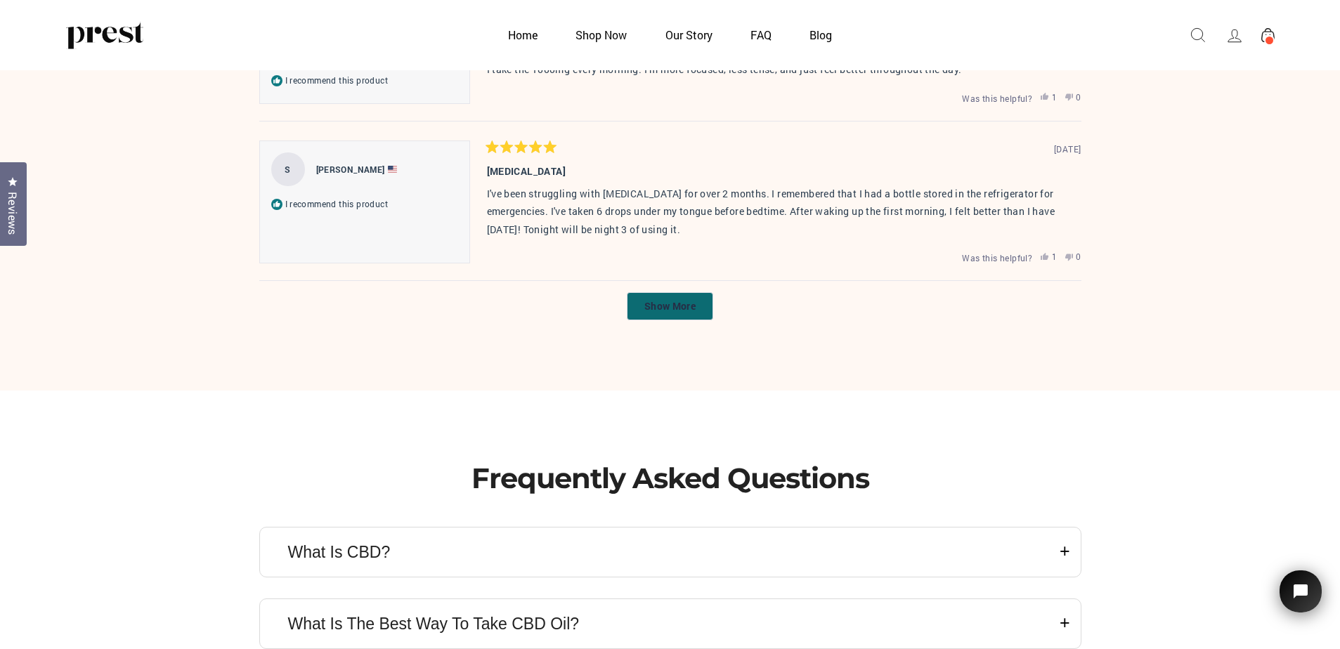
click at [664, 316] on button "Show More" at bounding box center [670, 306] width 86 height 28
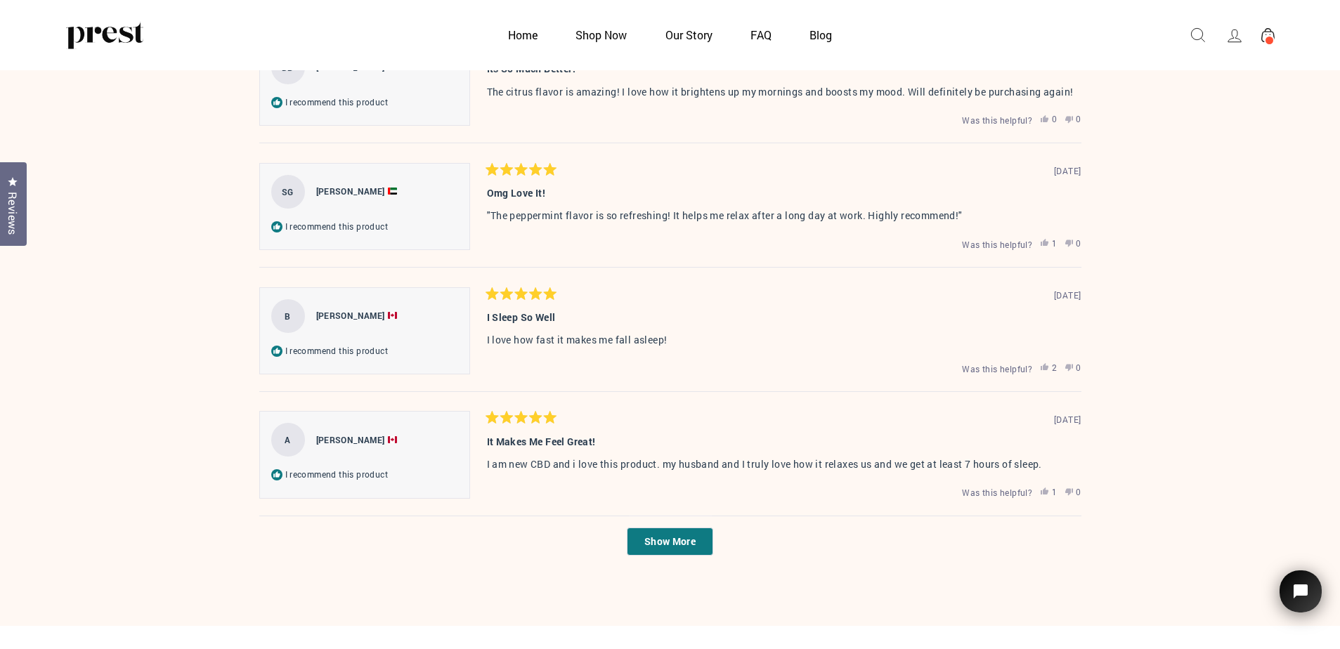
scroll to position [4645, 0]
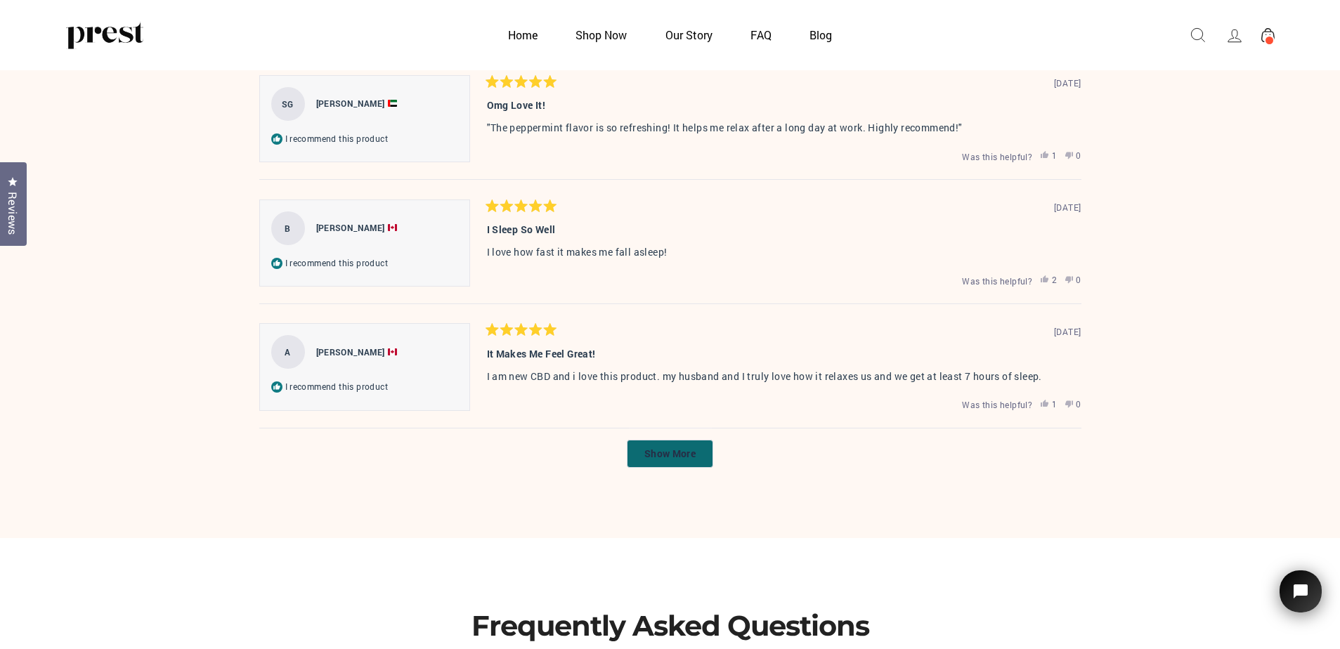
click at [677, 453] on span "Show More" at bounding box center [670, 453] width 51 height 13
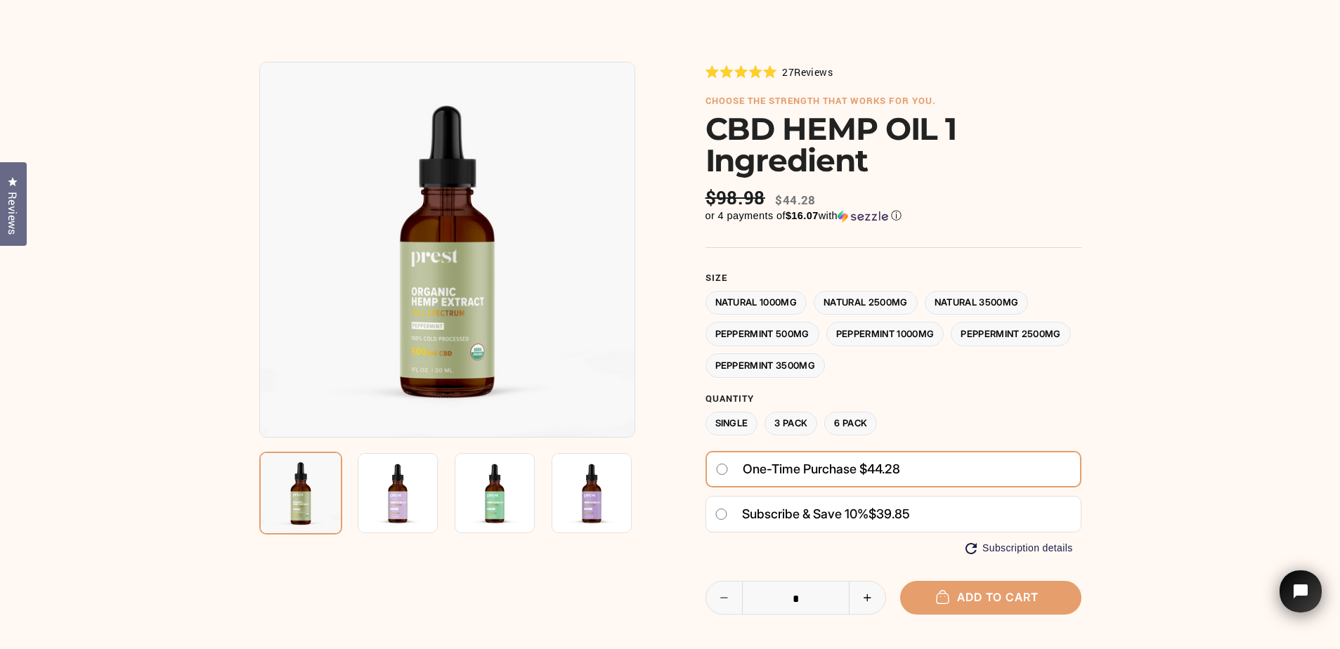
scroll to position [6, 0]
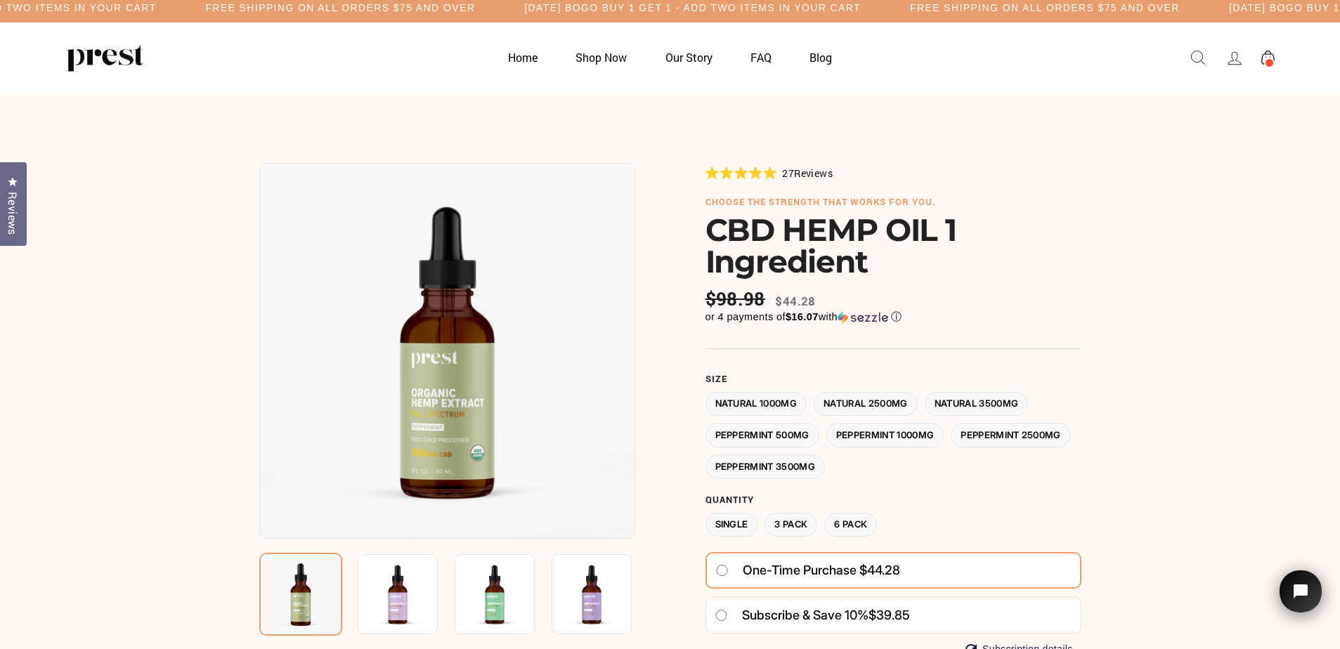
click at [909, 436] on label "Peppermint 1000MG" at bounding box center [886, 435] width 118 height 25
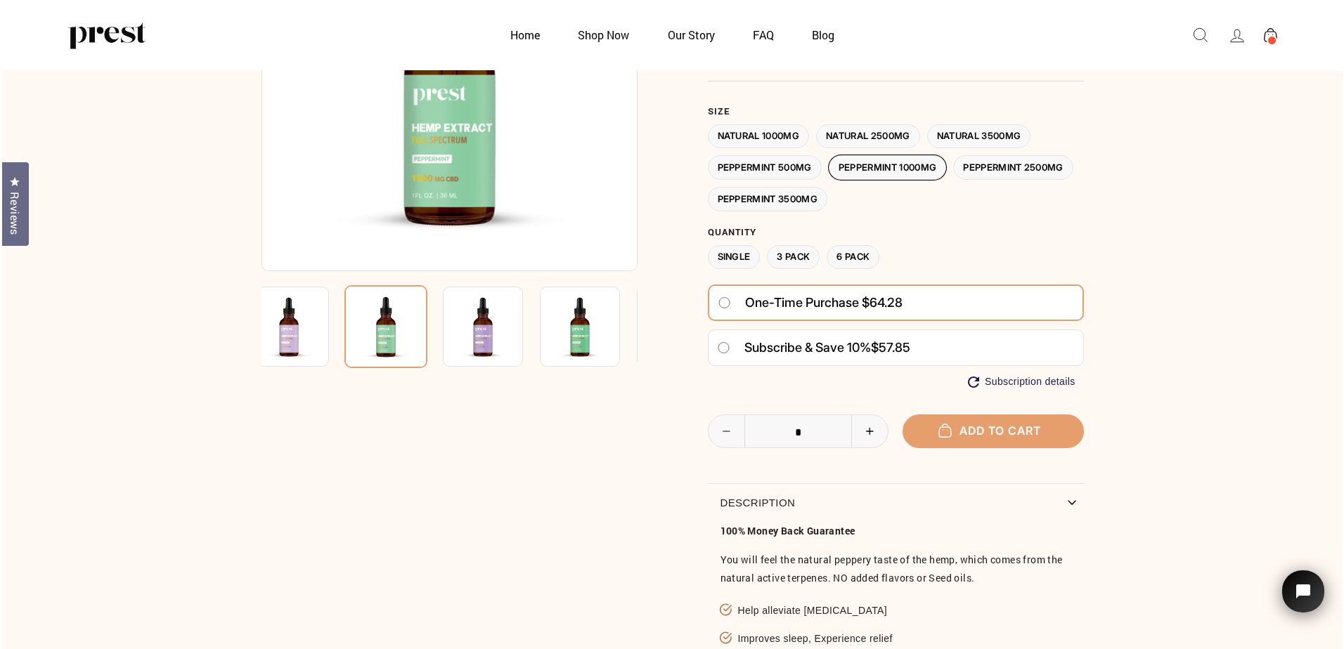
scroll to position [217, 0]
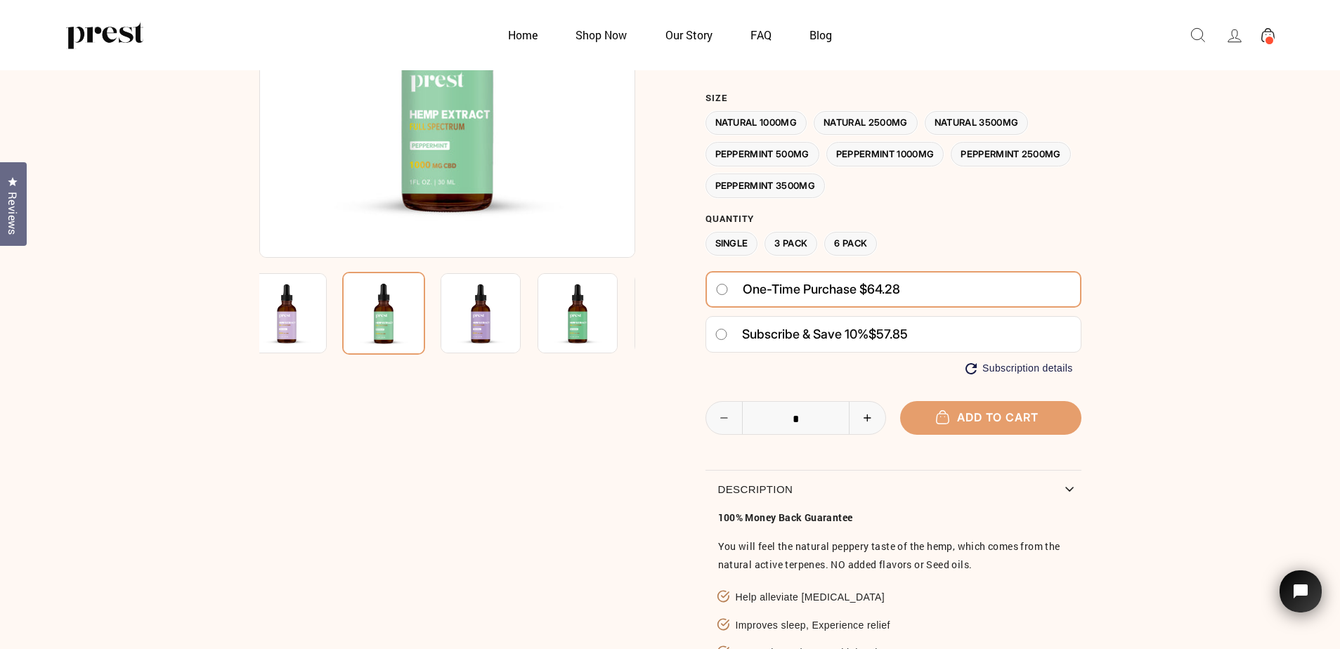
click at [875, 418] on icon "Increase item quantity by one" at bounding box center [867, 418] width 29 height 8
type input "*"
click at [954, 421] on button "Add to cart" at bounding box center [990, 417] width 181 height 33
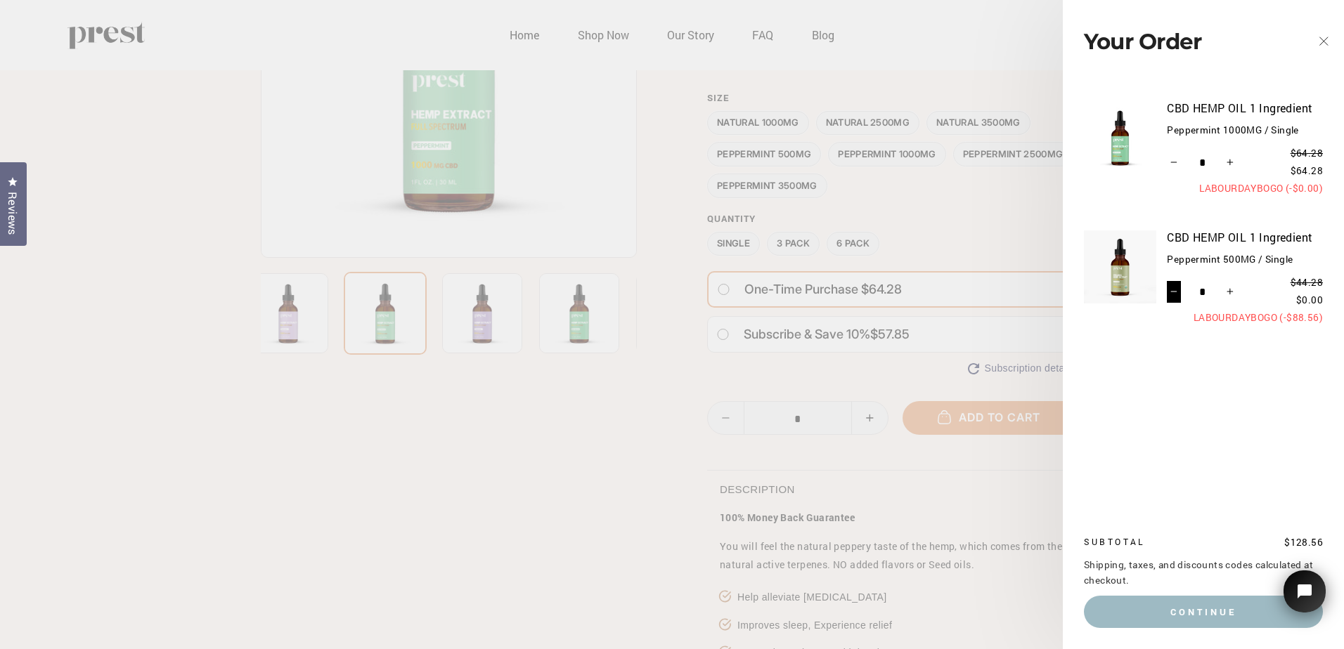
click at [1174, 292] on icon "Reduce item quantity by one" at bounding box center [1173, 291] width 7 height 7
type input "*"
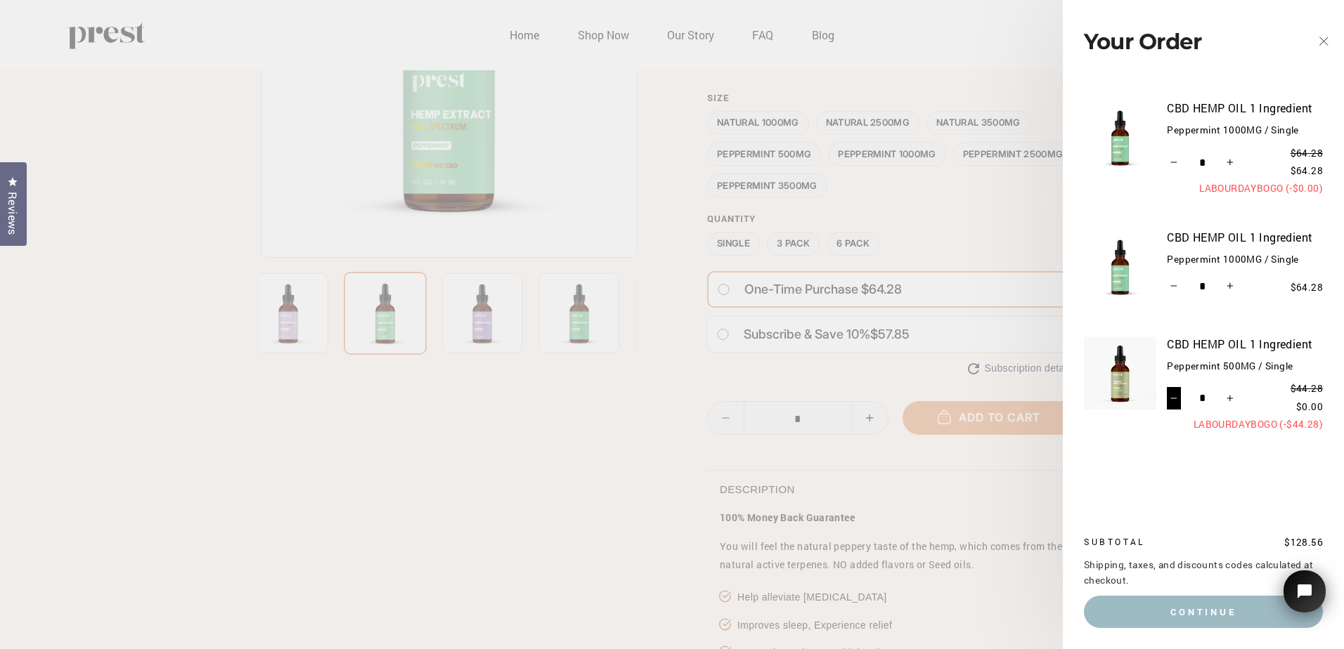
click at [1175, 394] on button "−" at bounding box center [1174, 398] width 15 height 22
type input "*"
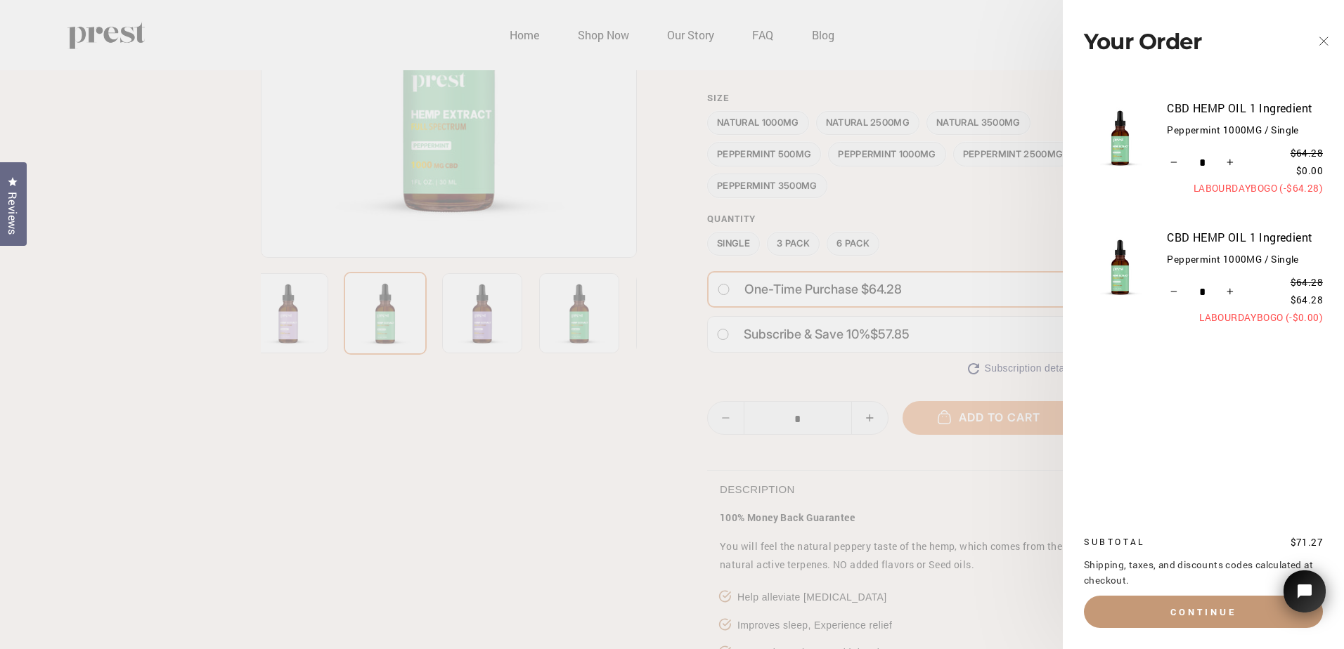
click at [1211, 616] on button "Continue" at bounding box center [1203, 612] width 239 height 32
